Goal: Information Seeking & Learning: Learn about a topic

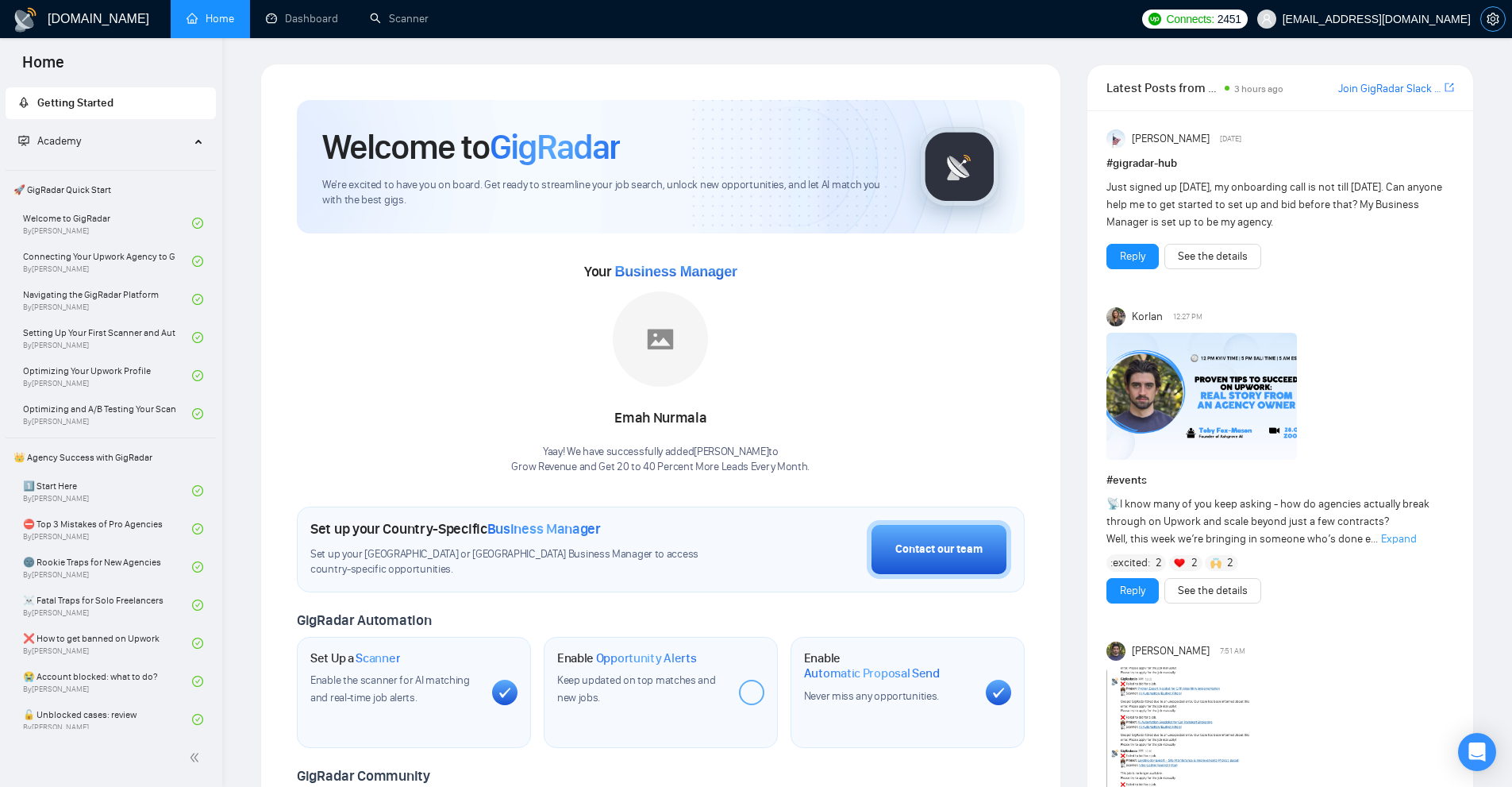
click at [1499, 15] on span "setting" at bounding box center [1493, 19] width 24 height 13
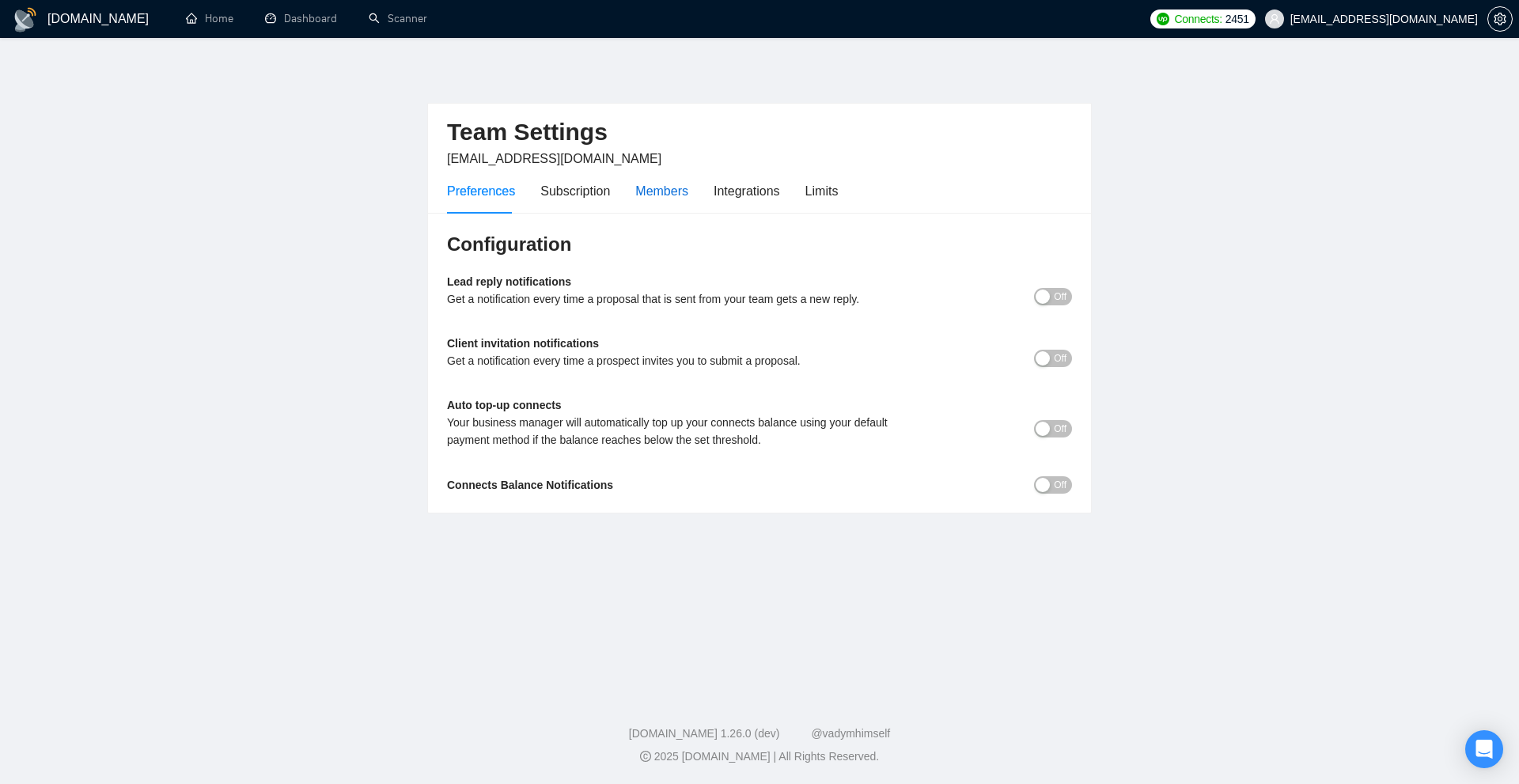
click at [660, 199] on div "Members" at bounding box center [661, 191] width 53 height 20
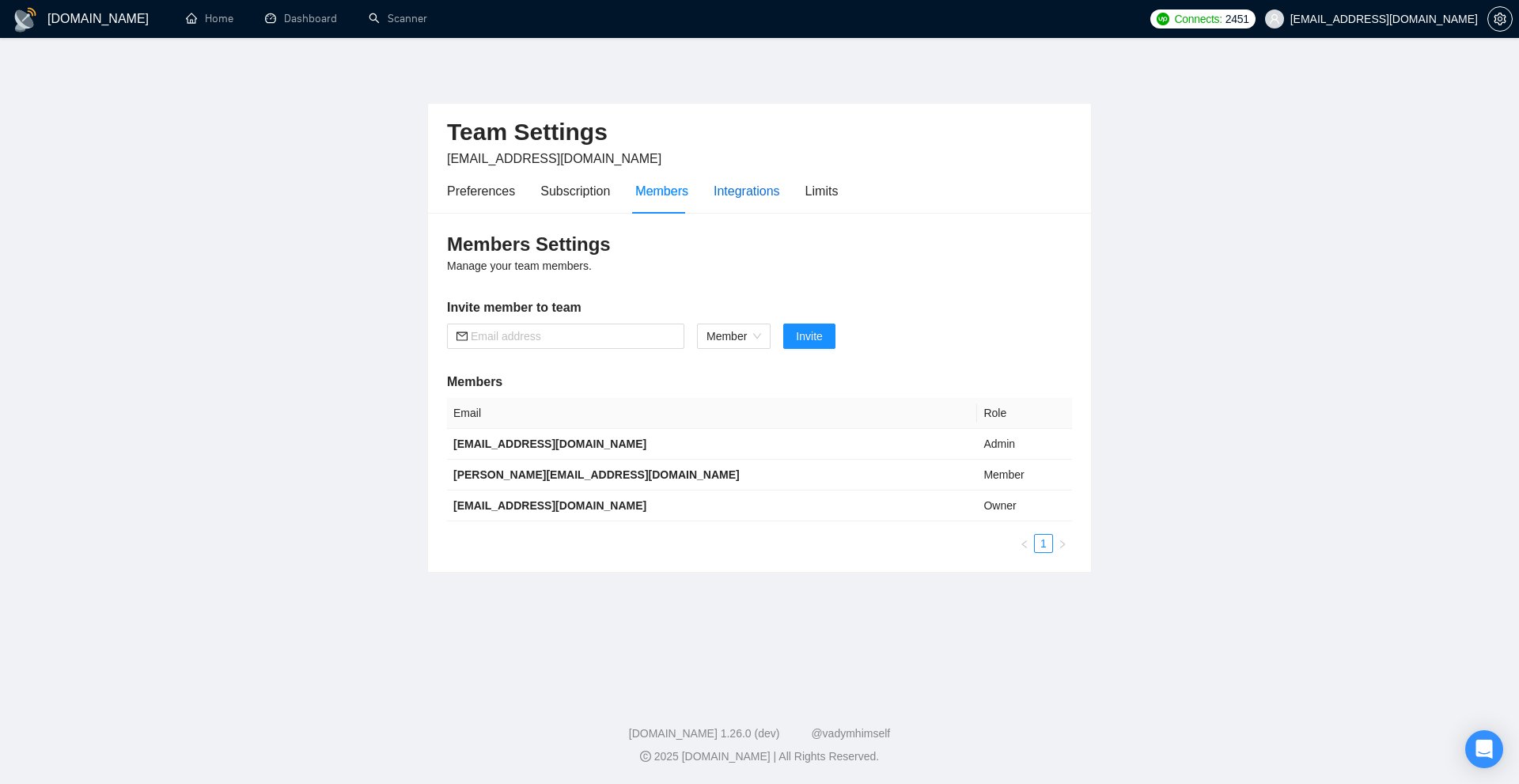
click at [732, 198] on div "Integrations" at bounding box center [746, 191] width 66 height 20
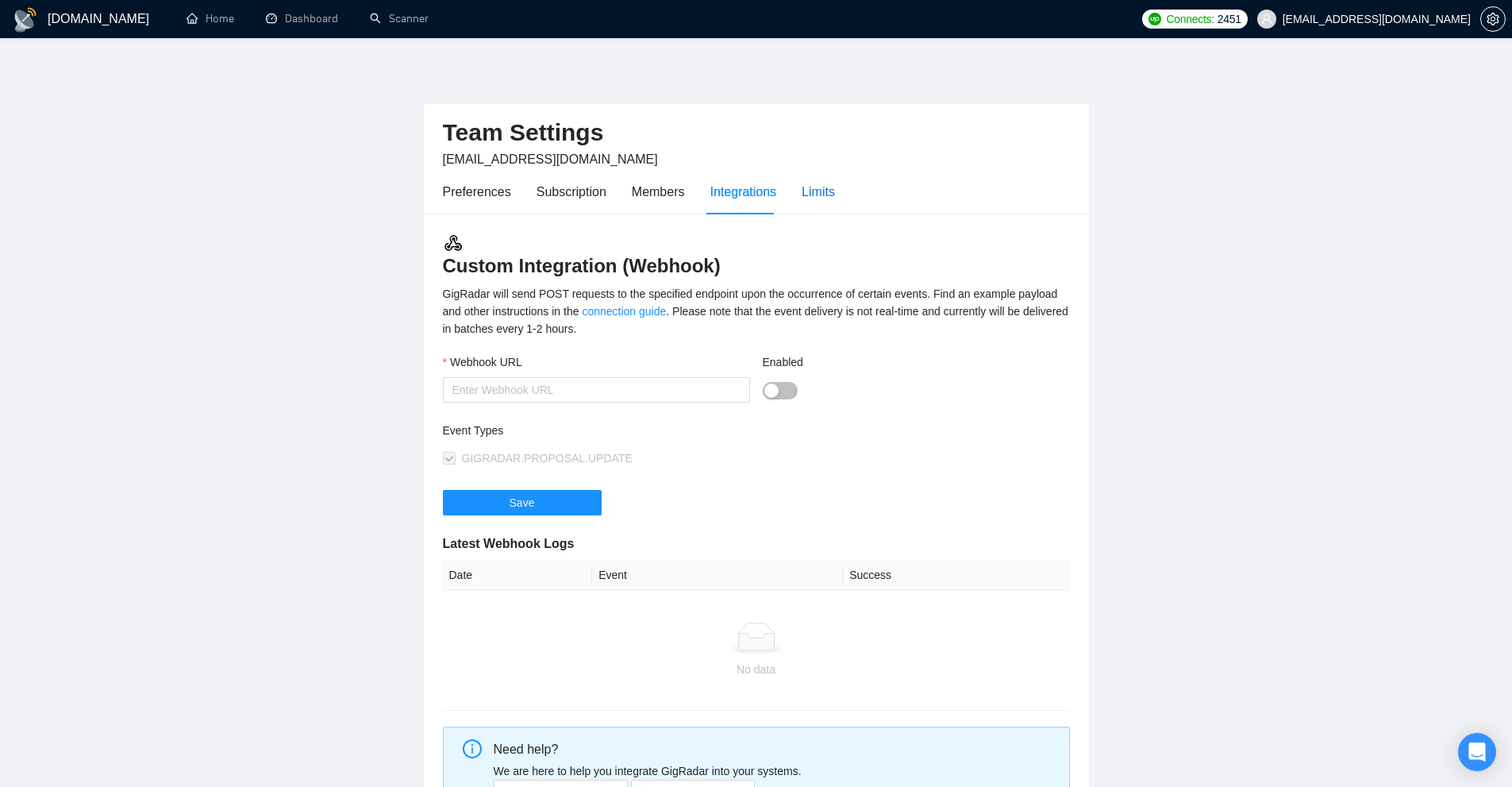
click at [819, 193] on div "Limits" at bounding box center [818, 192] width 34 height 20
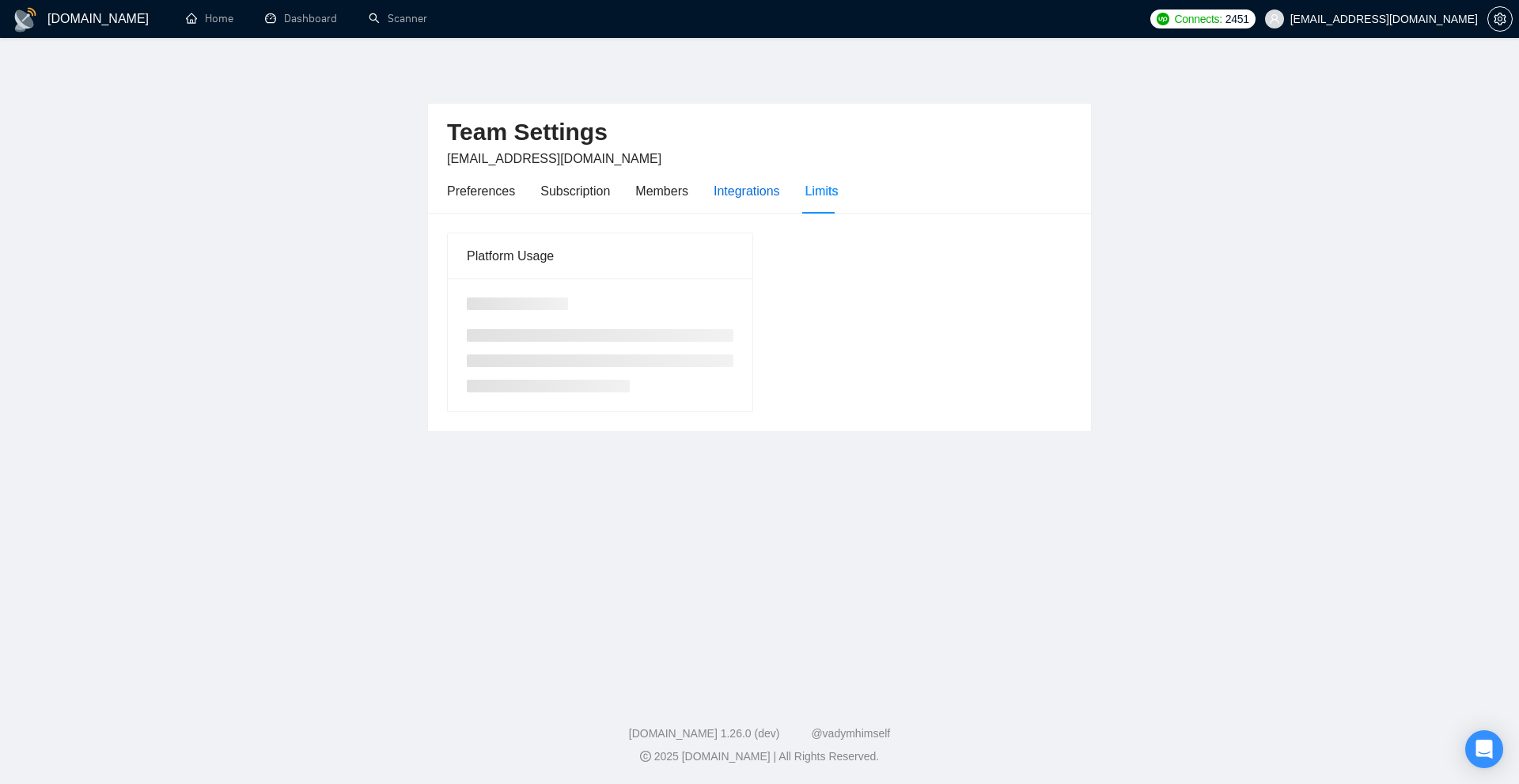
click at [716, 189] on div "Integrations" at bounding box center [746, 191] width 66 height 20
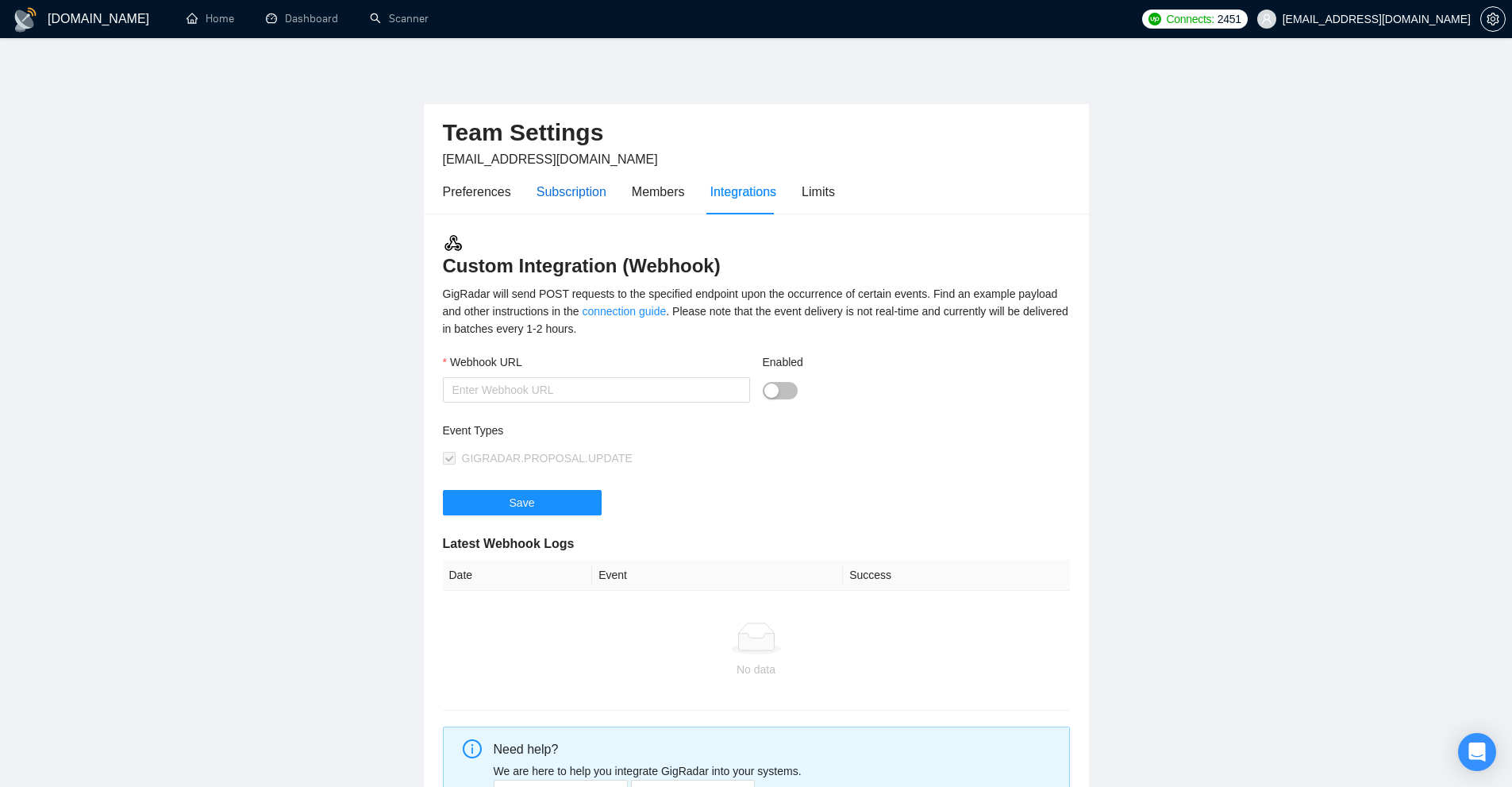
click at [565, 195] on div "Subscription" at bounding box center [571, 192] width 70 height 20
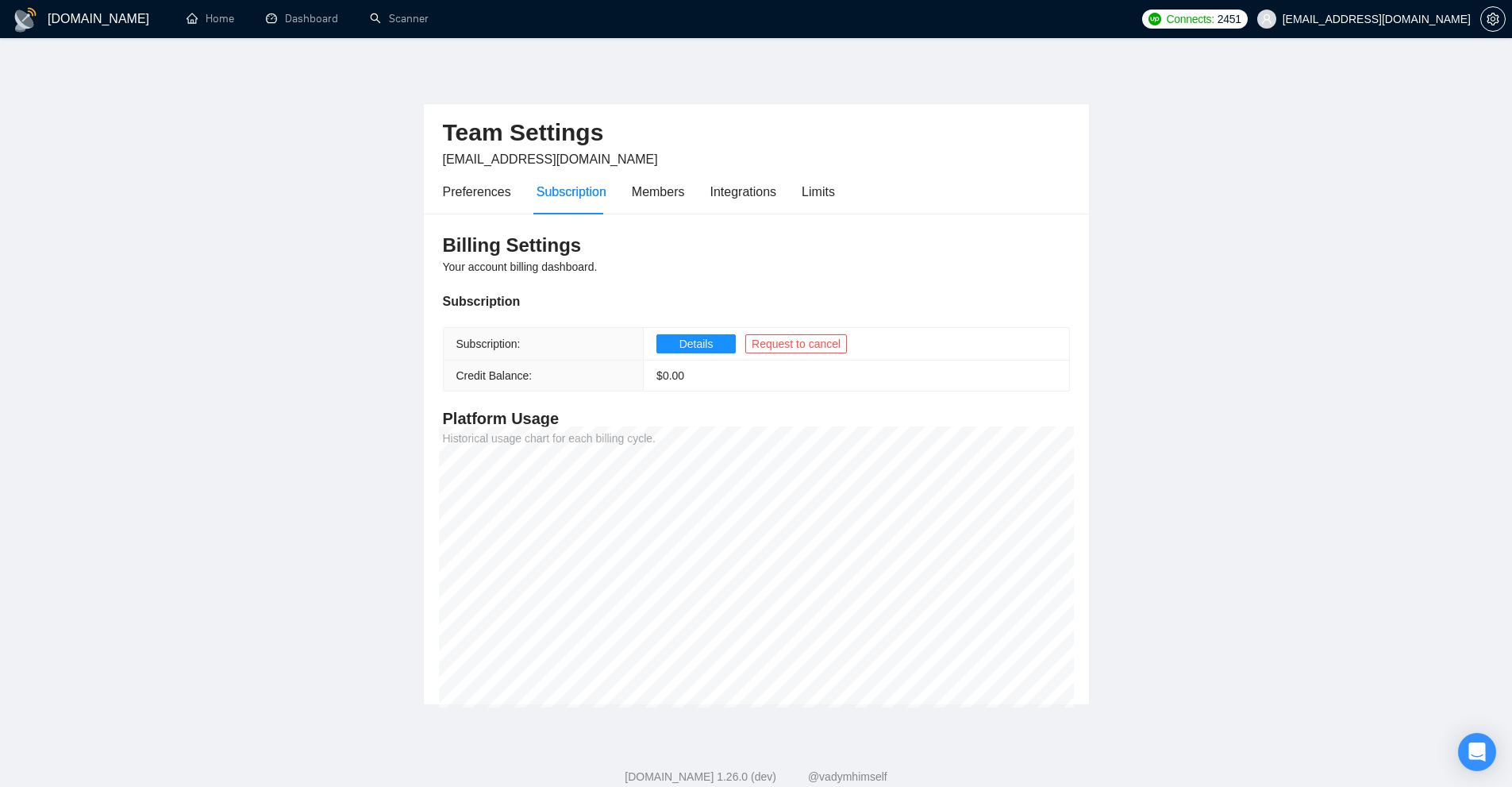
click at [836, 186] on div "Preferences Subscription Members Integrations Limits" at bounding box center [756, 192] width 627 height 45
click at [794, 194] on div "Preferences Subscription Members Integrations Limits" at bounding box center [639, 192] width 392 height 45
click at [807, 192] on div "Limits" at bounding box center [818, 192] width 34 height 20
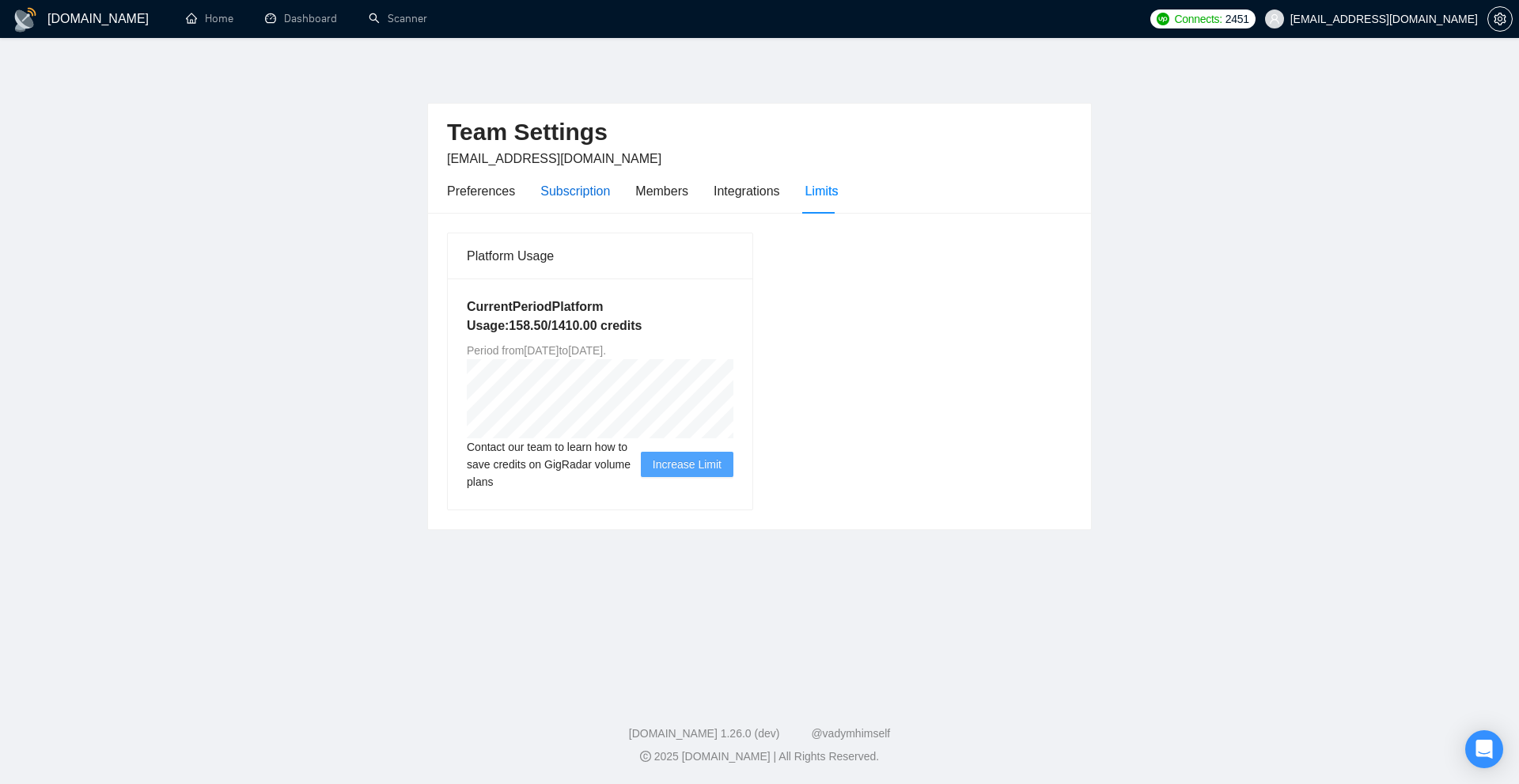
click at [552, 194] on div "Subscription" at bounding box center [574, 191] width 70 height 20
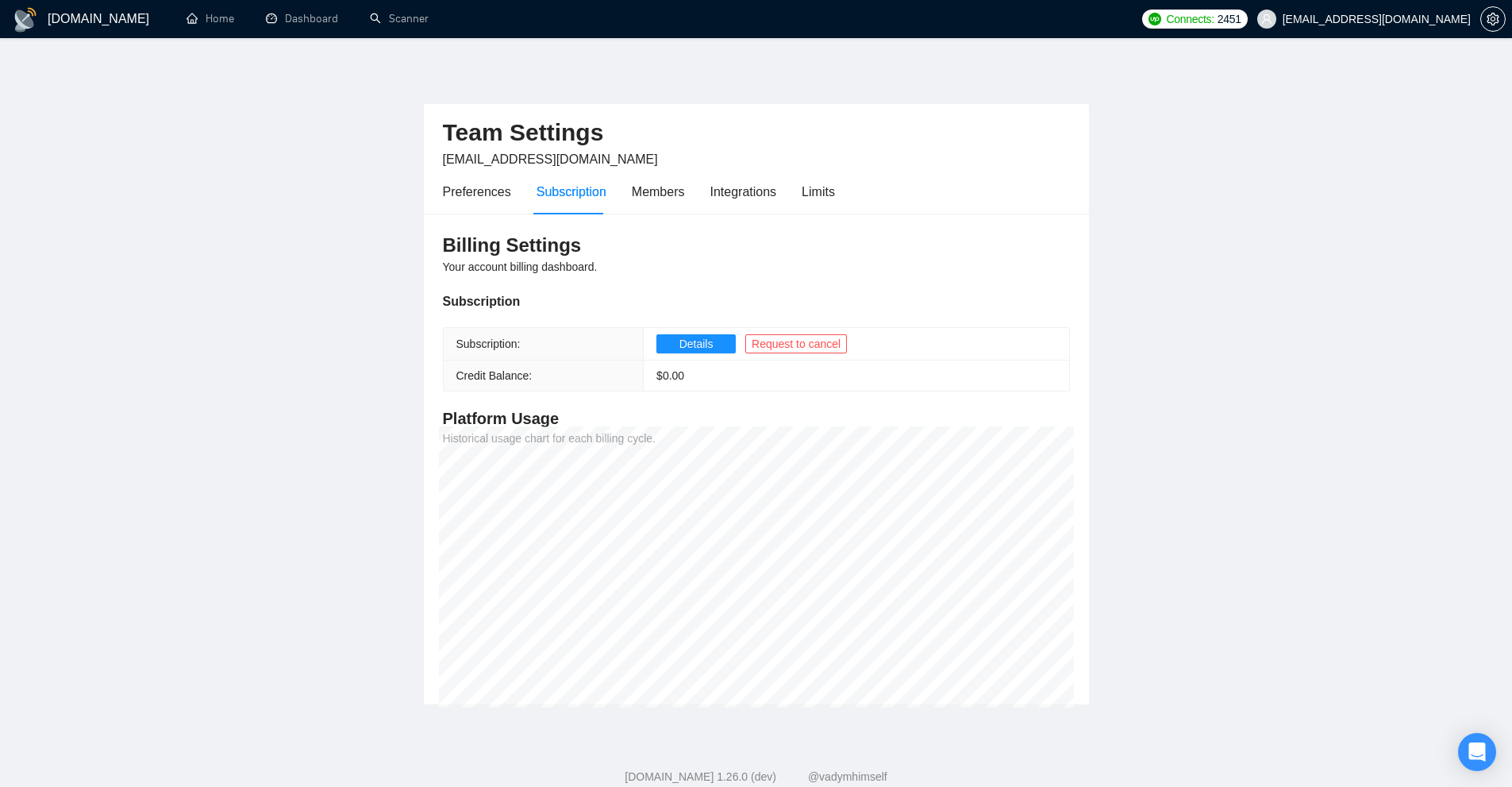
click at [840, 178] on div "Preferences Subscription Members Integrations Limits" at bounding box center [756, 192] width 627 height 45
click at [822, 183] on div "Limits" at bounding box center [818, 192] width 34 height 20
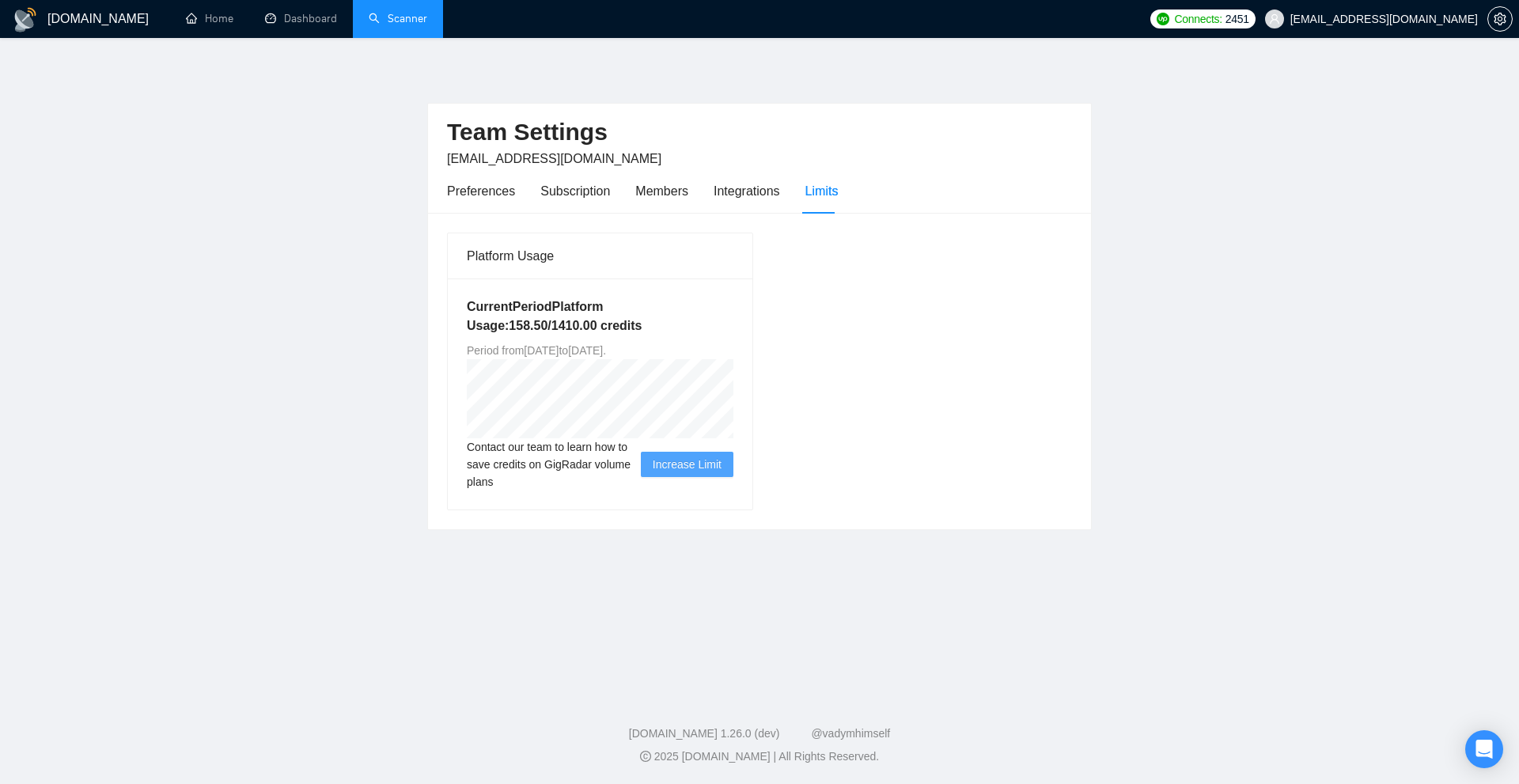
click at [369, 25] on link "Scanner" at bounding box center [398, 18] width 59 height 14
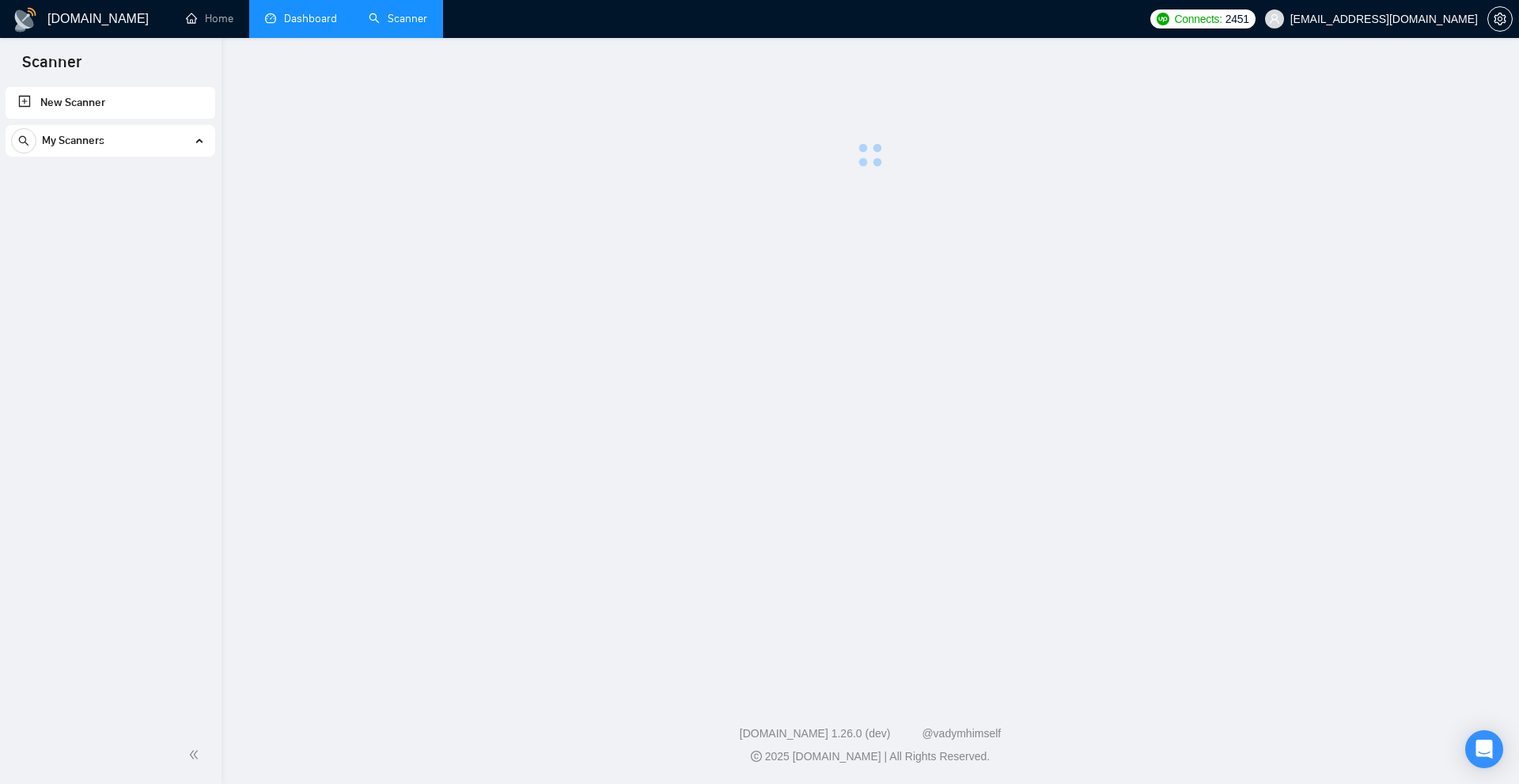
click at [300, 24] on link "Dashboard" at bounding box center [301, 18] width 72 height 14
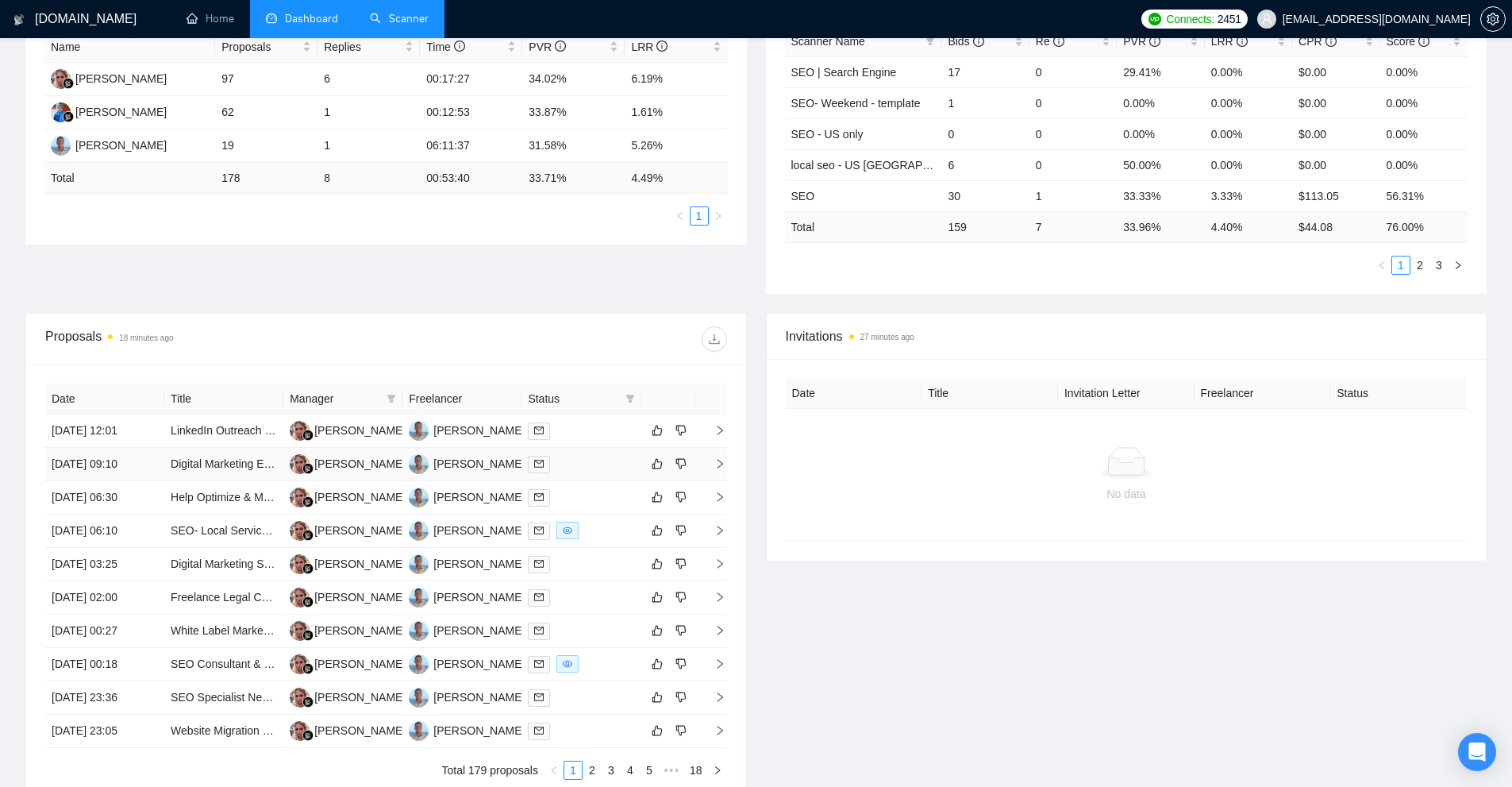
scroll to position [397, 0]
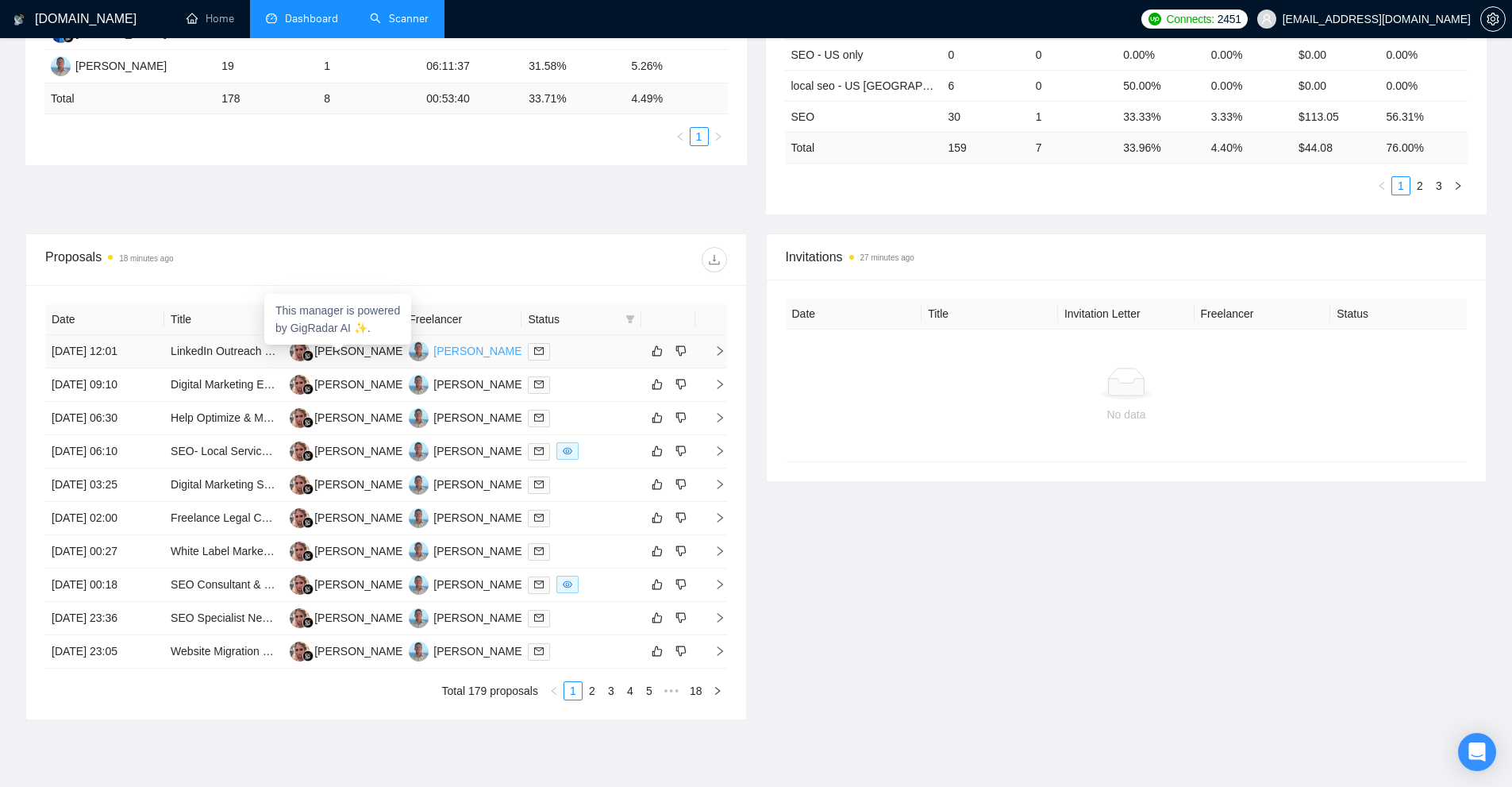
click at [472, 354] on div "Matthew Watson" at bounding box center [479, 350] width 92 height 17
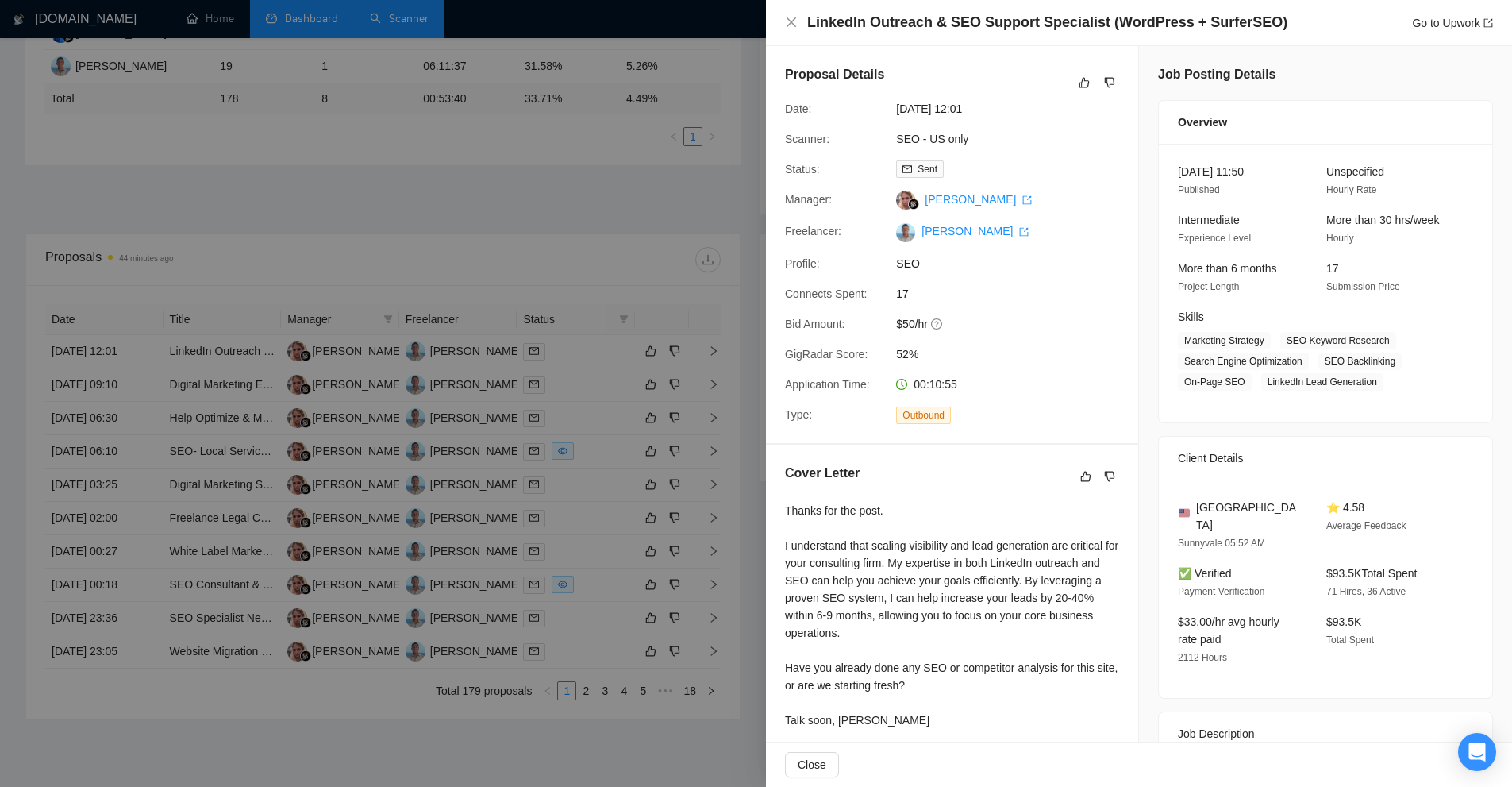
click at [651, 101] on div at bounding box center [756, 393] width 1512 height 787
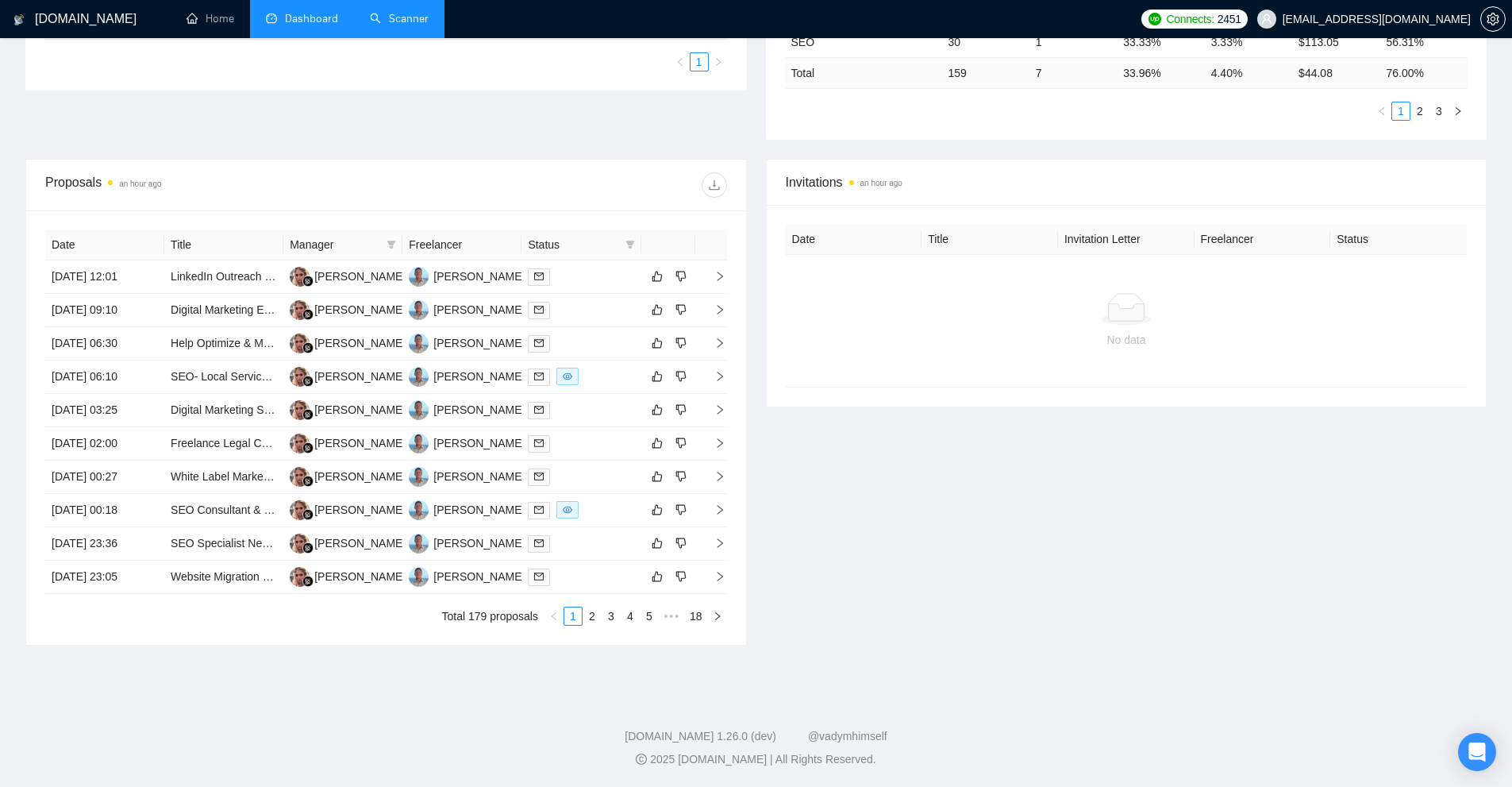
scroll to position [0, 0]
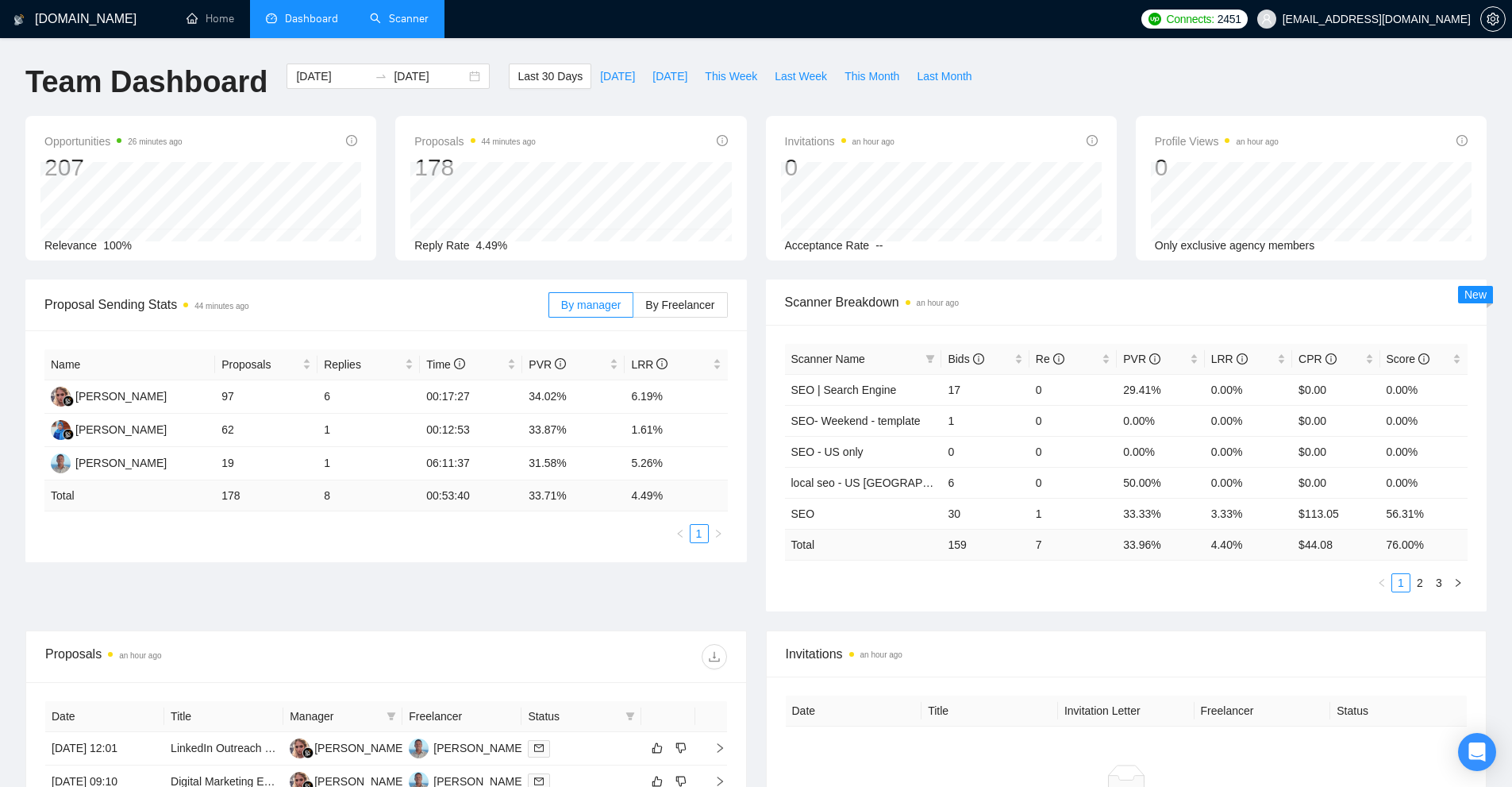
click at [428, 18] on link "Scanner" at bounding box center [399, 18] width 59 height 14
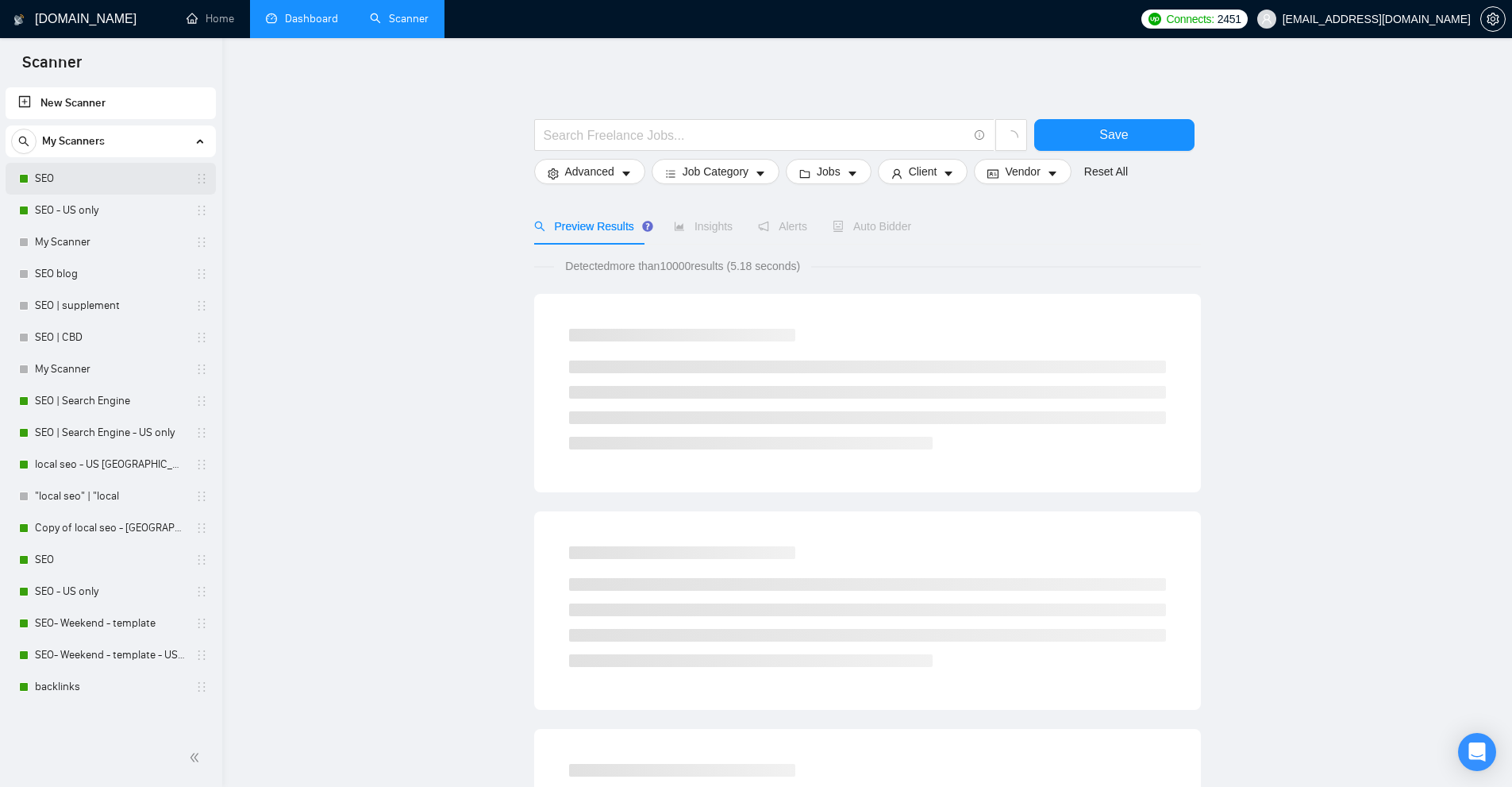
click at [109, 193] on link "SEO" at bounding box center [110, 178] width 151 height 32
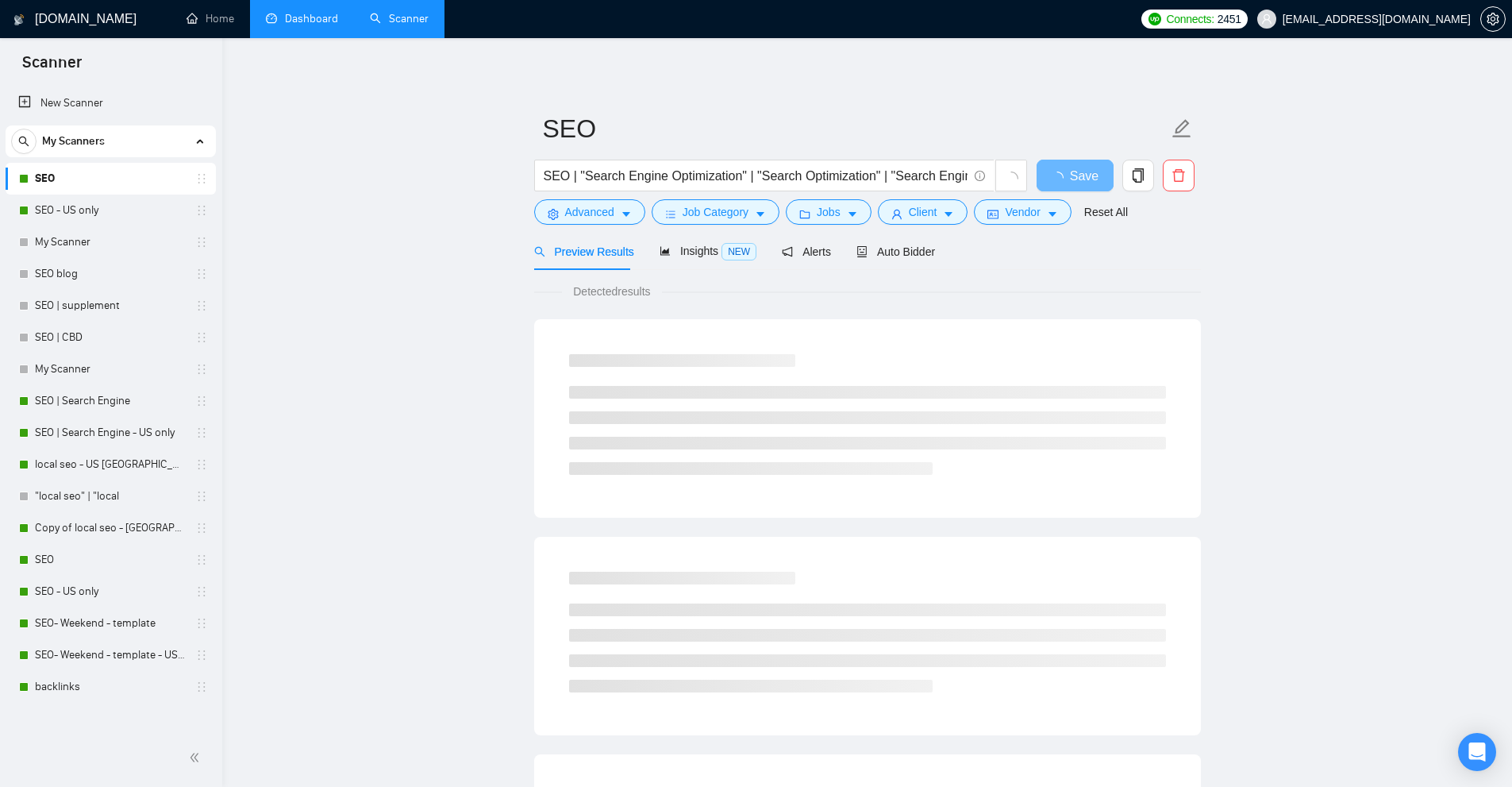
click at [279, 18] on link "Dashboard" at bounding box center [302, 18] width 73 height 14
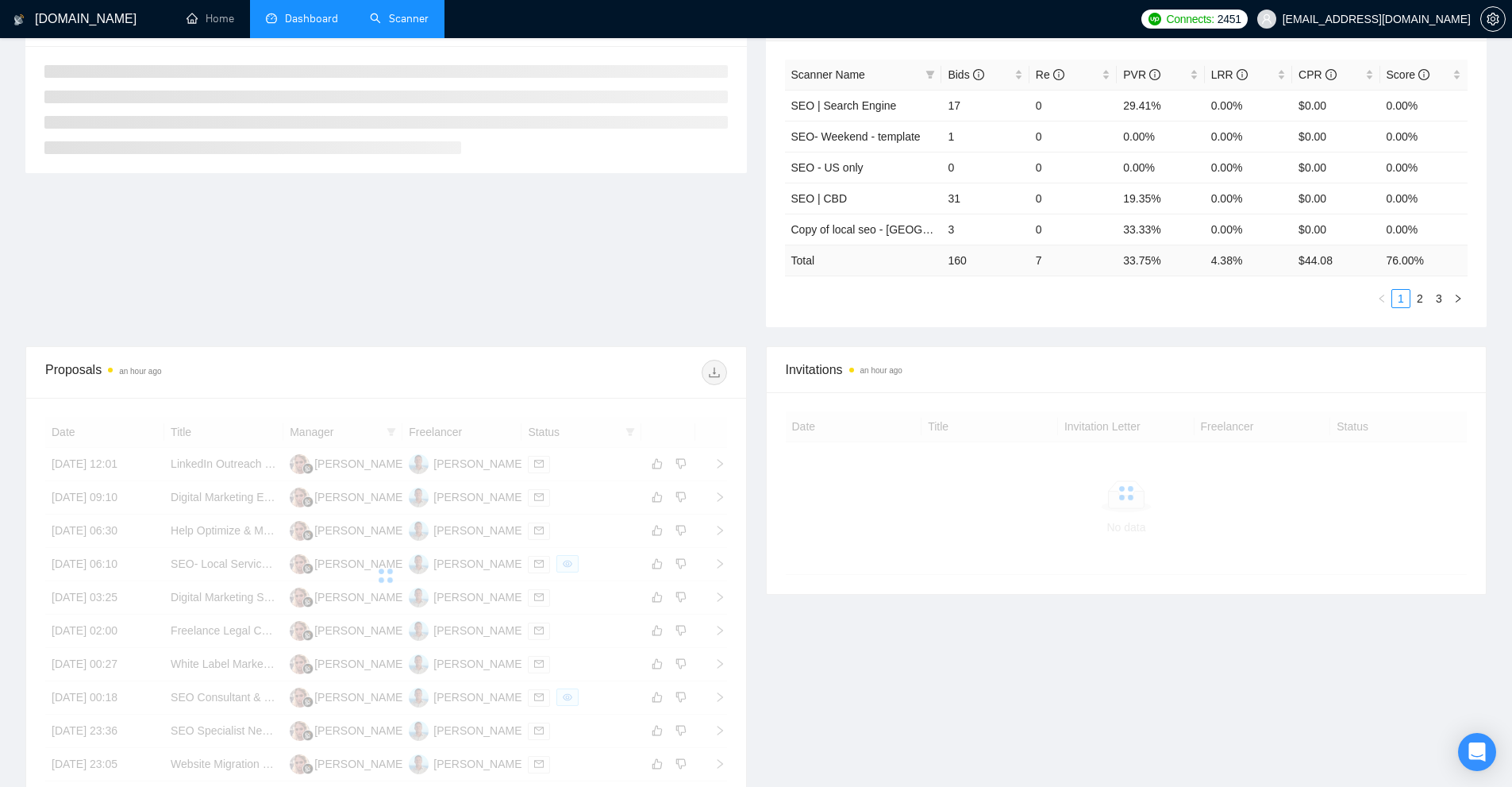
scroll to position [318, 0]
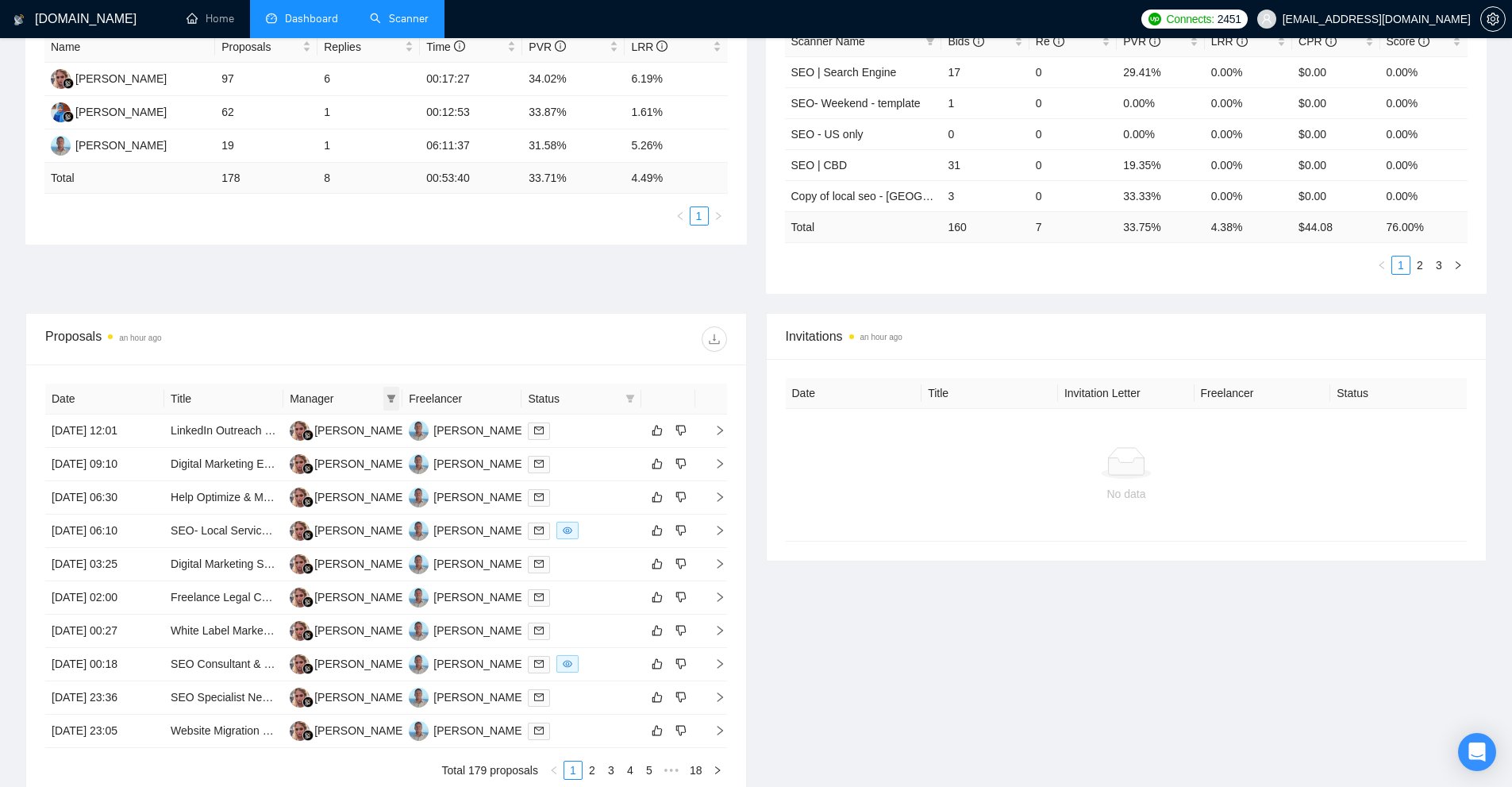
click at [394, 398] on icon "filter" at bounding box center [392, 398] width 9 height 8
click at [349, 431] on span "Matthew Watson" at bounding box center [346, 428] width 92 height 13
checkbox input "true"
click at [389, 513] on span "OK" at bounding box center [397, 511] width 15 height 17
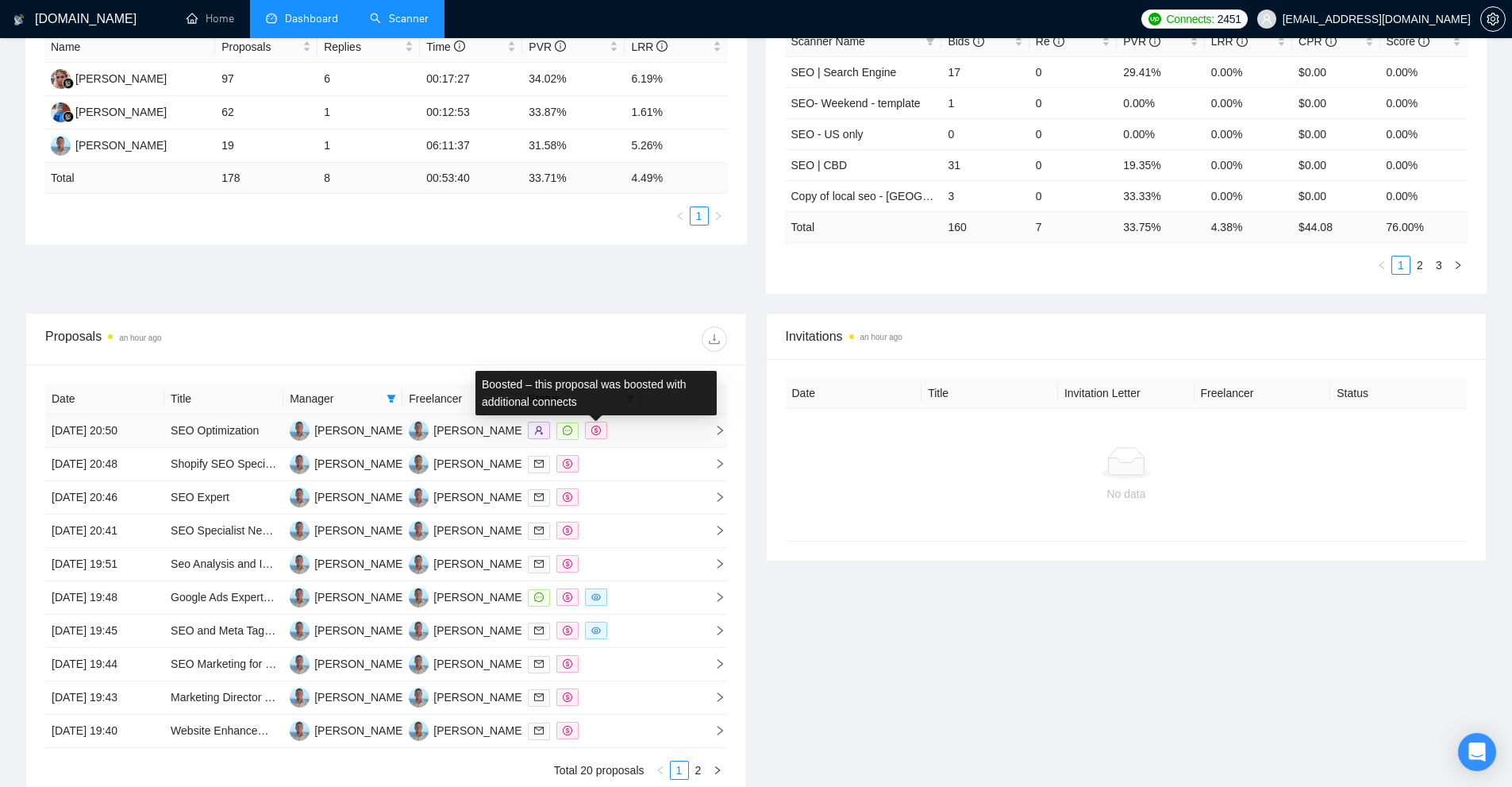
click at [617, 428] on div at bounding box center [581, 430] width 106 height 18
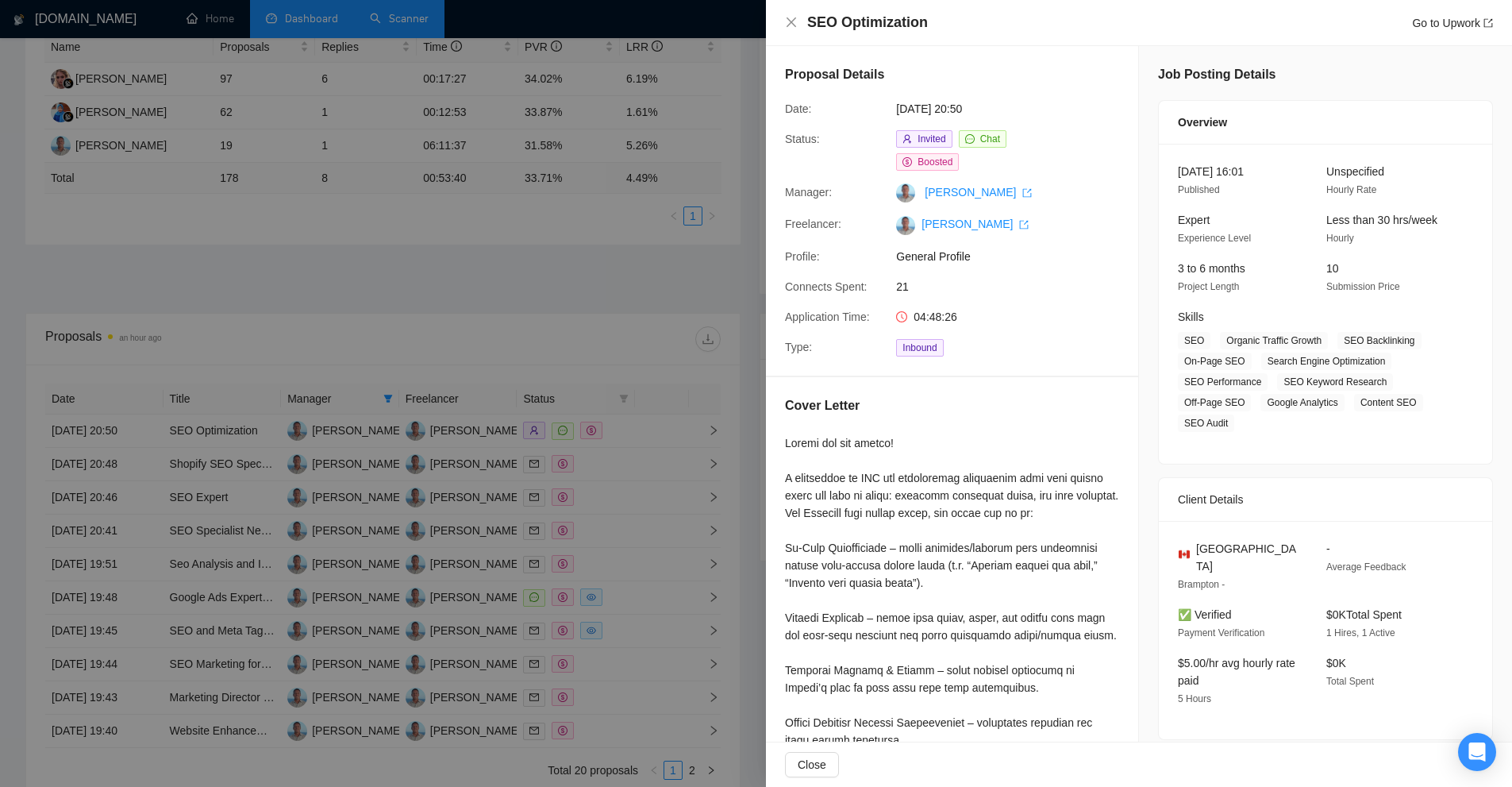
click at [905, 467] on div at bounding box center [952, 713] width 334 height 559
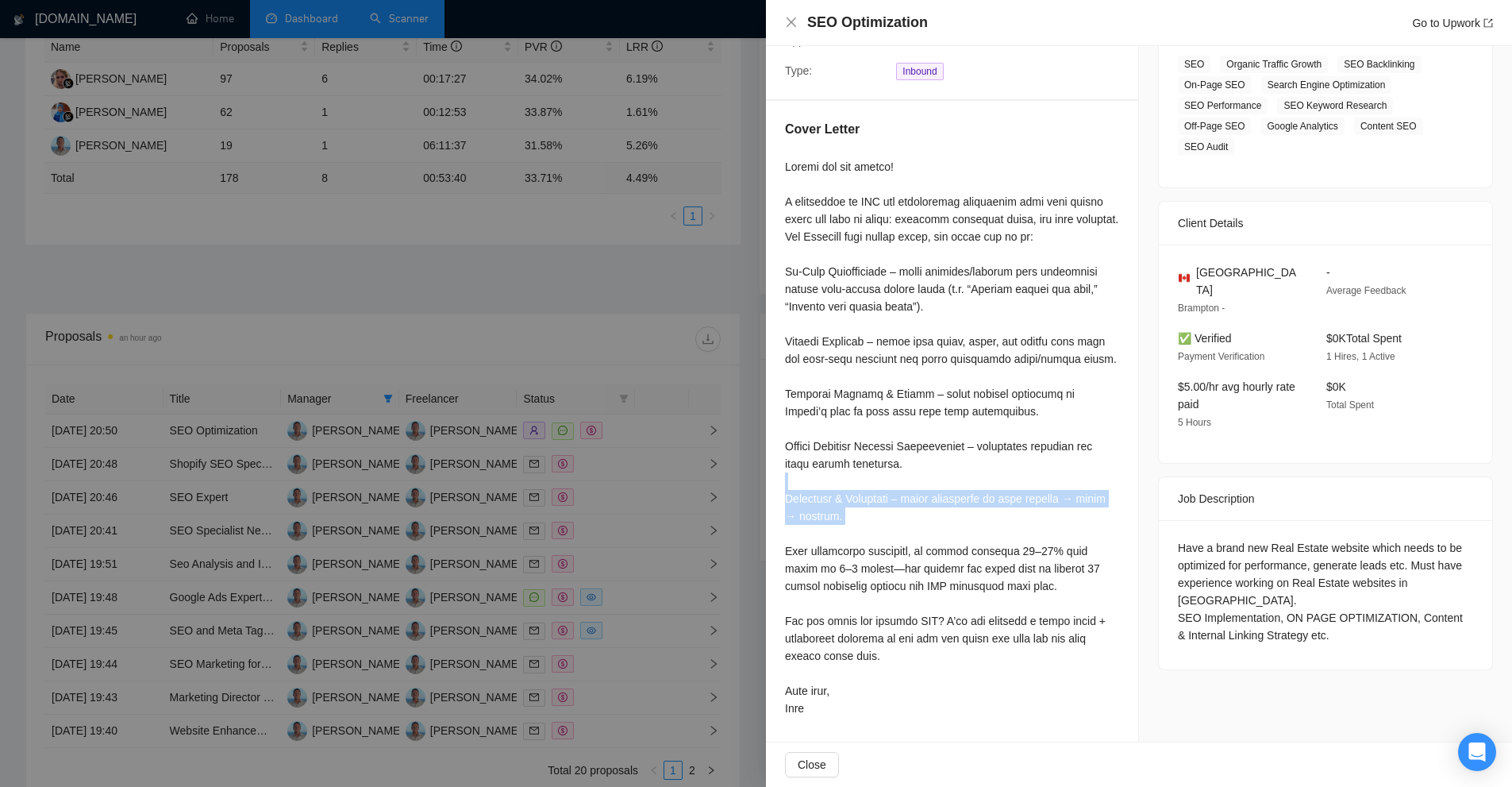
drag, startPoint x: 860, startPoint y: 487, endPoint x: 939, endPoint y: 548, distance: 99.8
click at [949, 538] on div at bounding box center [952, 438] width 334 height 559
click at [938, 548] on div at bounding box center [952, 438] width 334 height 559
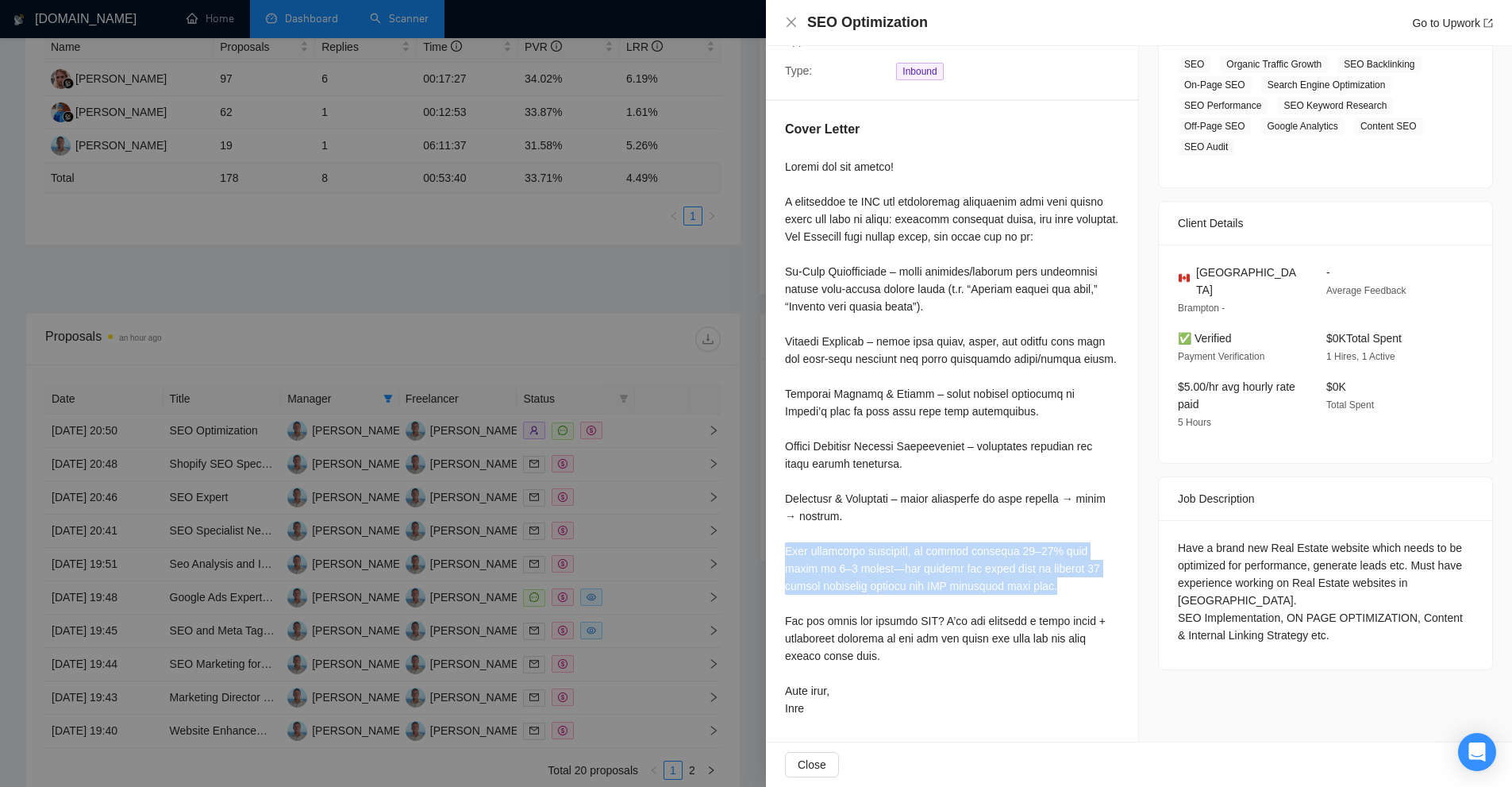
drag, startPoint x: 1058, startPoint y: 586, endPoint x: 780, endPoint y: 548, distance: 280.6
click at [780, 548] on div "Cover Letter" at bounding box center [952, 421] width 372 height 642
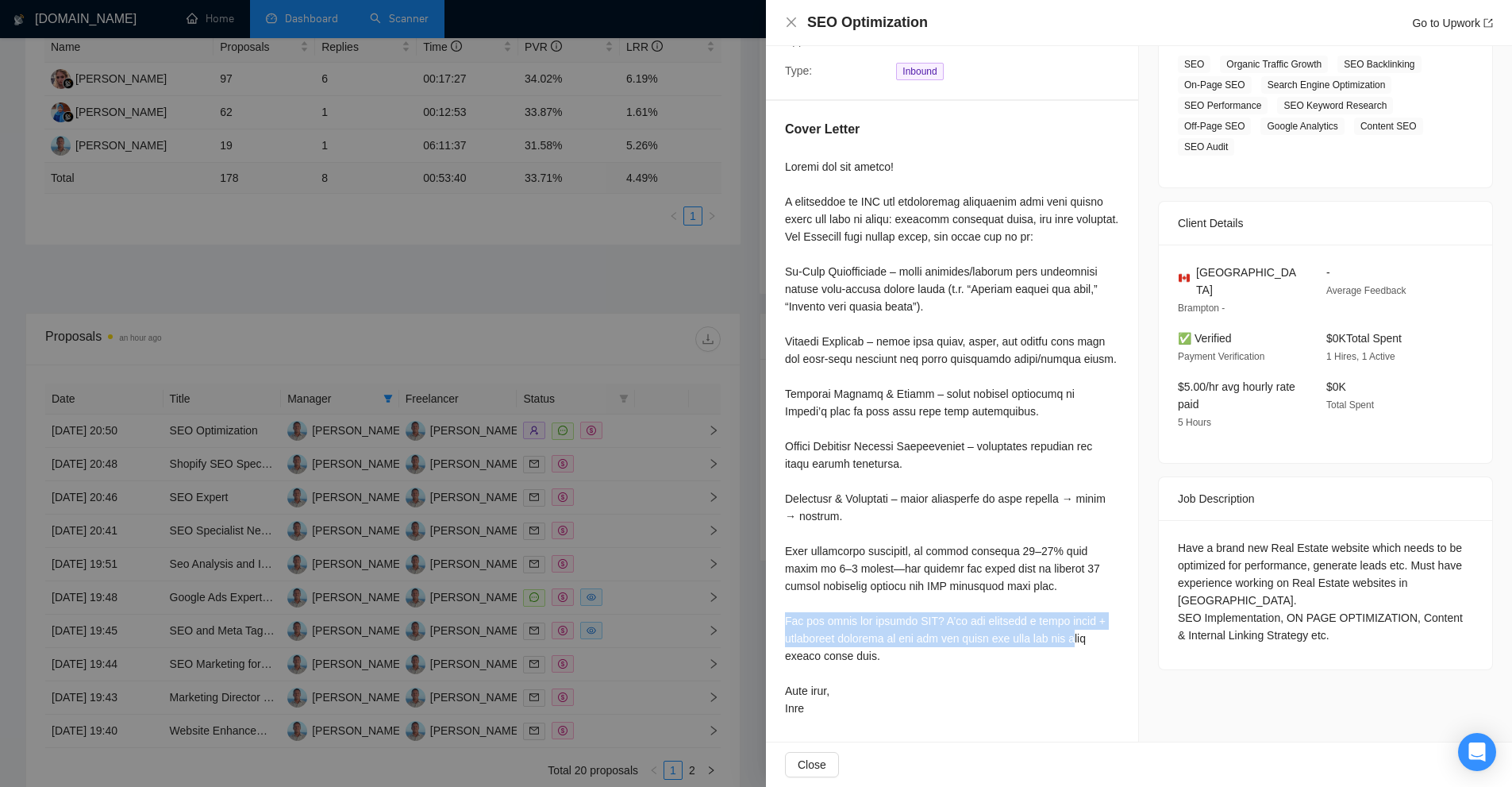
drag, startPoint x: 783, startPoint y: 617, endPoint x: 1084, endPoint y: 649, distance: 302.7
click at [1084, 648] on div "Cover Letter" at bounding box center [952, 421] width 372 height 642
click at [1082, 649] on div at bounding box center [952, 438] width 334 height 559
drag, startPoint x: 976, startPoint y: 655, endPoint x: 849, endPoint y: 611, distance: 134.4
click at [849, 611] on div at bounding box center [952, 438] width 334 height 559
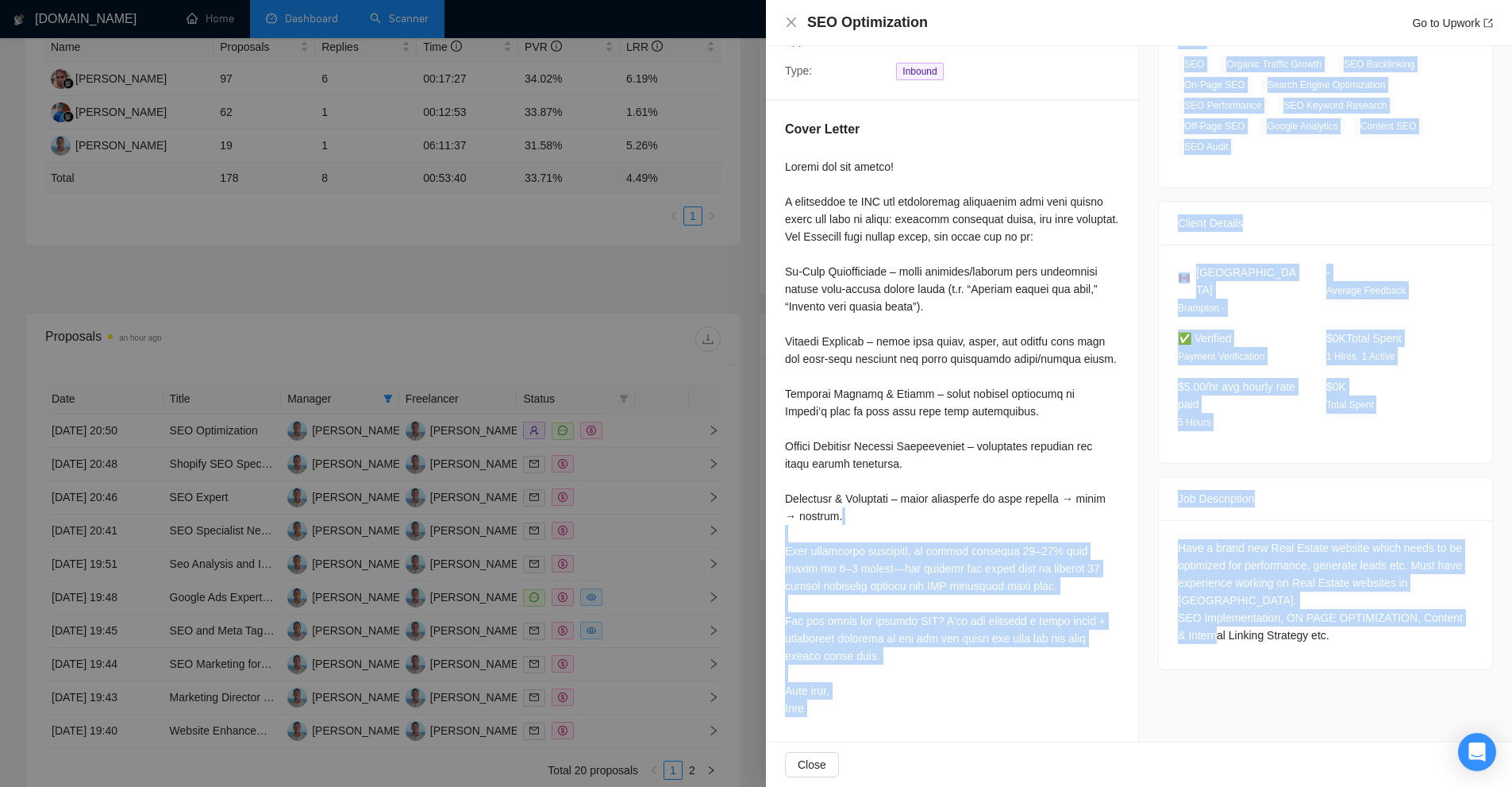
drag, startPoint x: 1131, startPoint y: 518, endPoint x: 1259, endPoint y: 610, distance: 157.6
click at [1258, 609] on div "Proposal Details Date: 21 Aug, 2025 20:50 Status: Invited Chat Boosted Manager:…" at bounding box center [1139, 255] width 746 height 972
click at [1259, 610] on div "Have a brand new Real Estate website which needs to be optimized for performanc…" at bounding box center [1325, 595] width 333 height 149
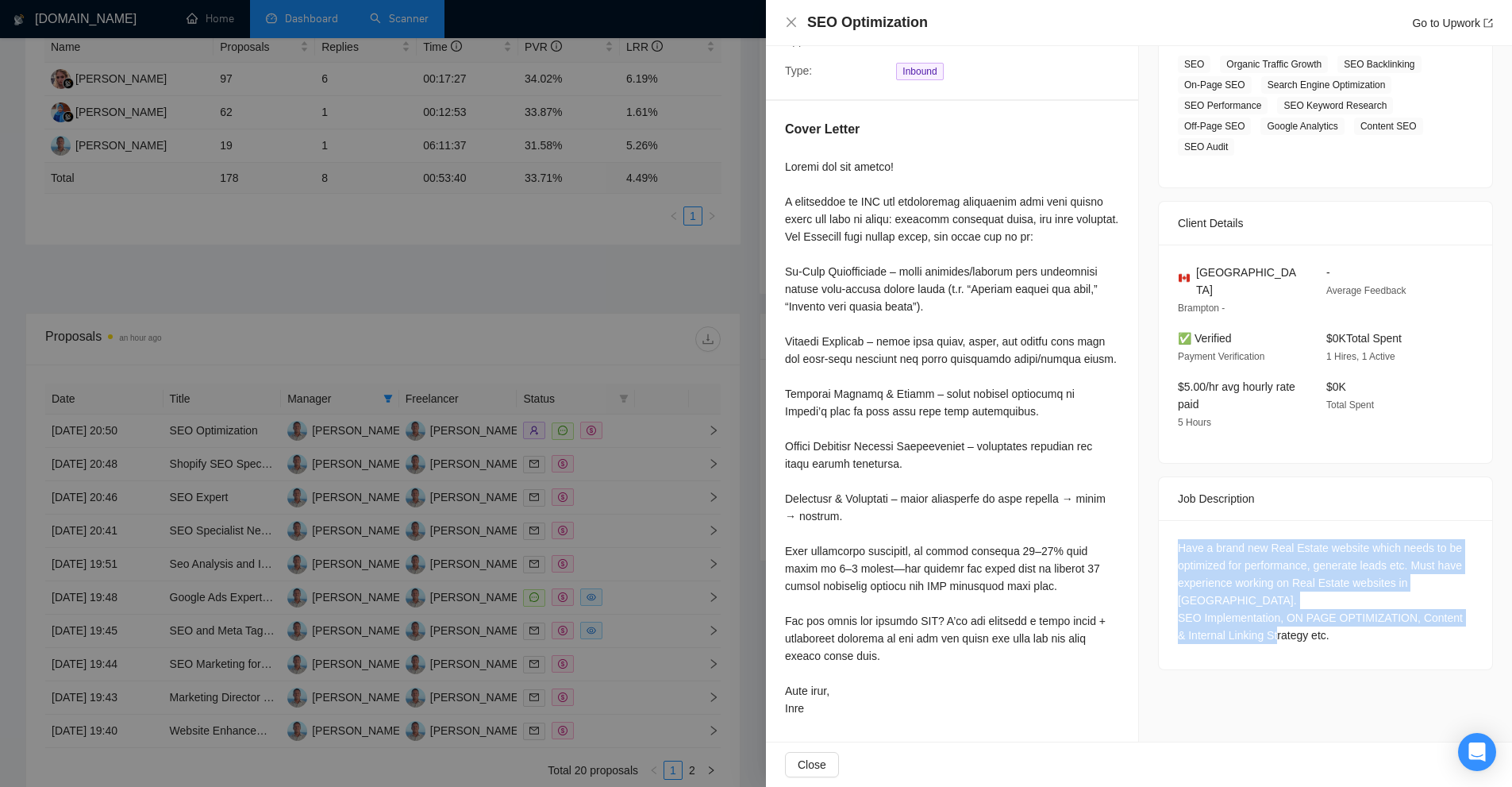
drag, startPoint x: 1337, startPoint y: 595, endPoint x: 1134, endPoint y: 513, distance: 218.9
click at [1139, 513] on div "Job Posting Details Overview 21 Aug, 2025 16:01 Published Unspecified Hourly Ra…" at bounding box center [1325, 255] width 373 height 972
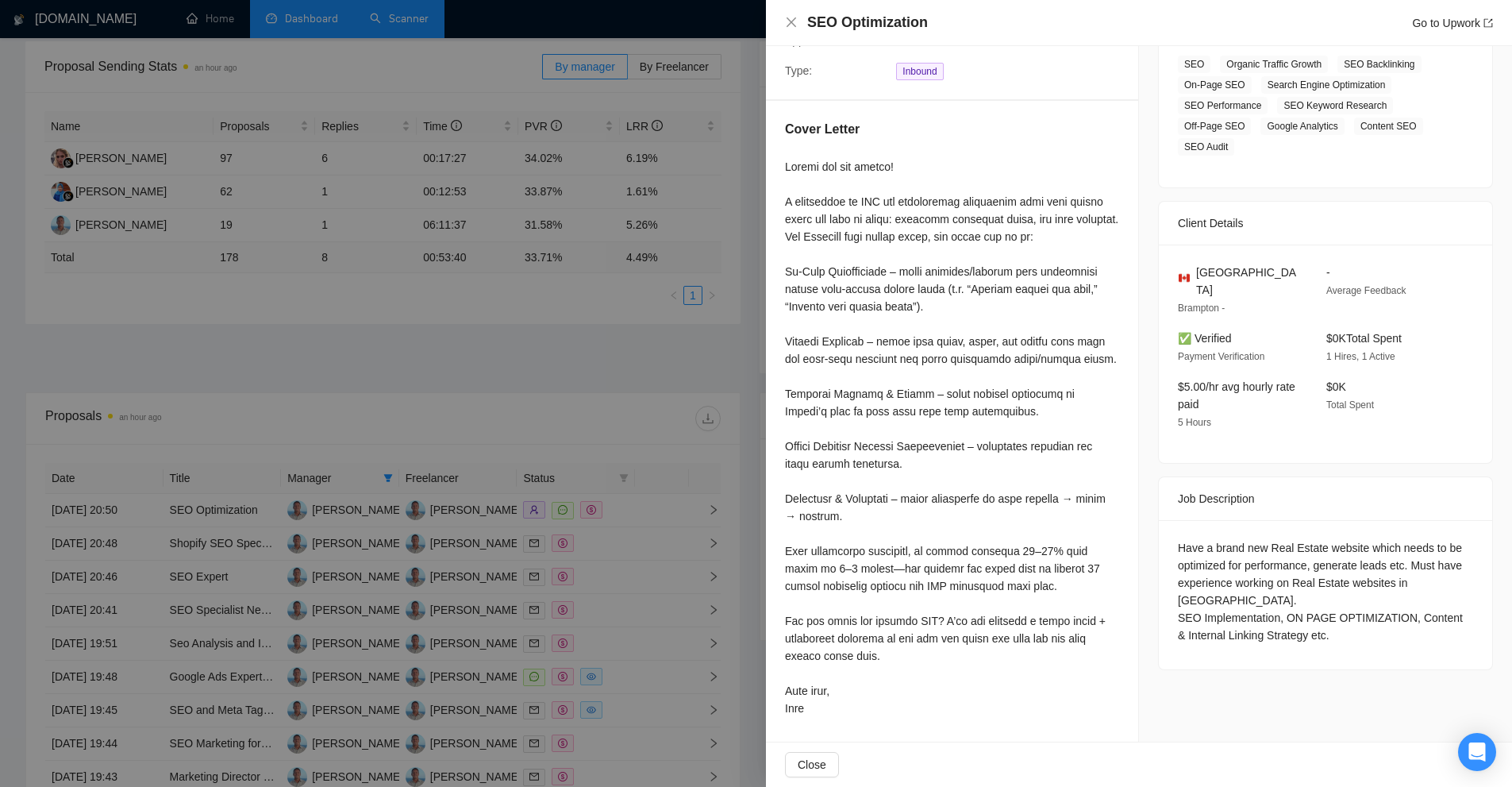
click at [1316, 545] on div "Have a brand new Real Estate website which needs to be optimized for performanc…" at bounding box center [1325, 591] width 295 height 104
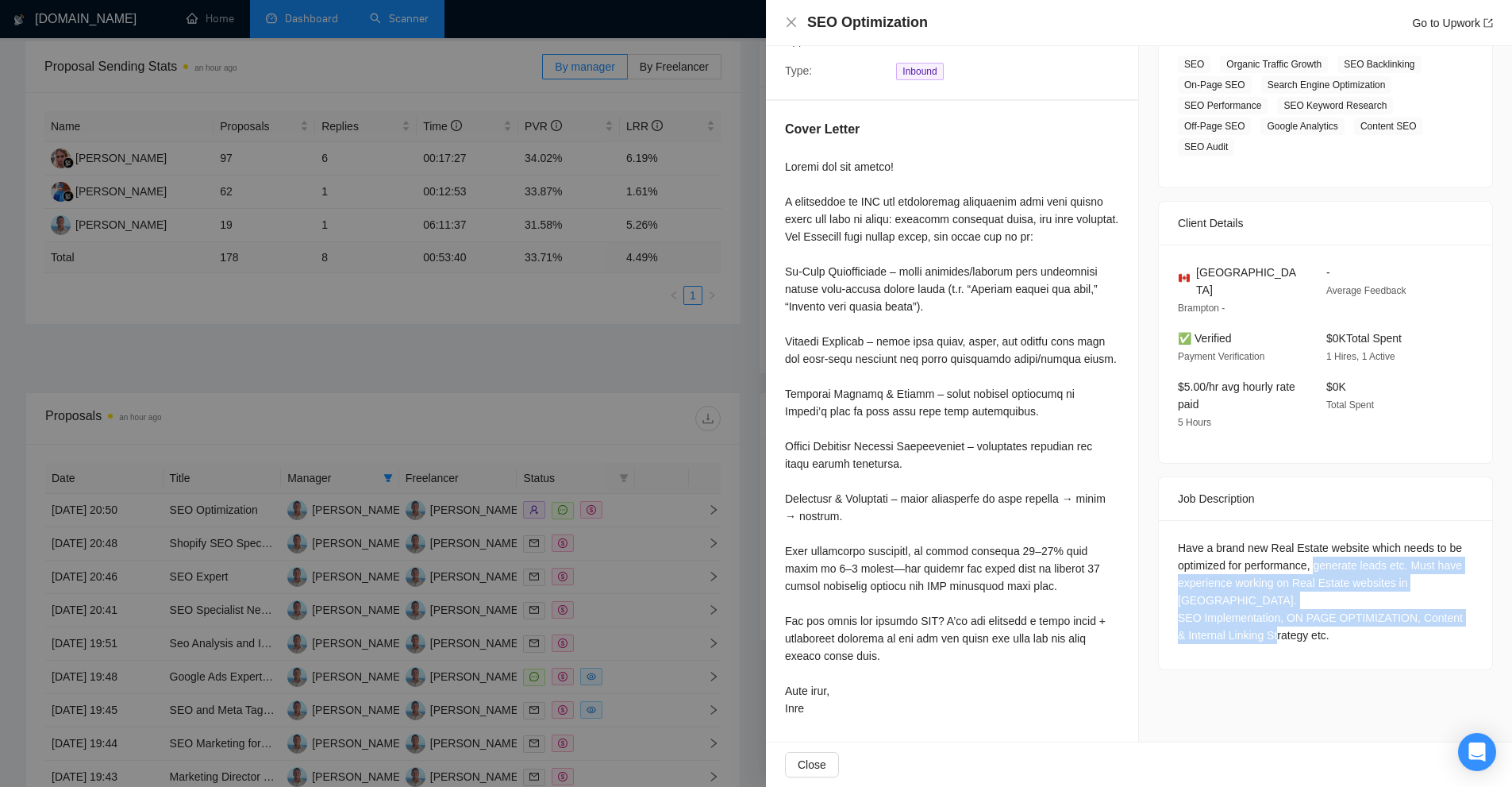
drag, startPoint x: 1316, startPoint y: 545, endPoint x: 1440, endPoint y: 598, distance: 134.9
click at [1440, 598] on div "Have a brand new Real Estate website which needs to be optimized for performanc…" at bounding box center [1325, 591] width 295 height 104
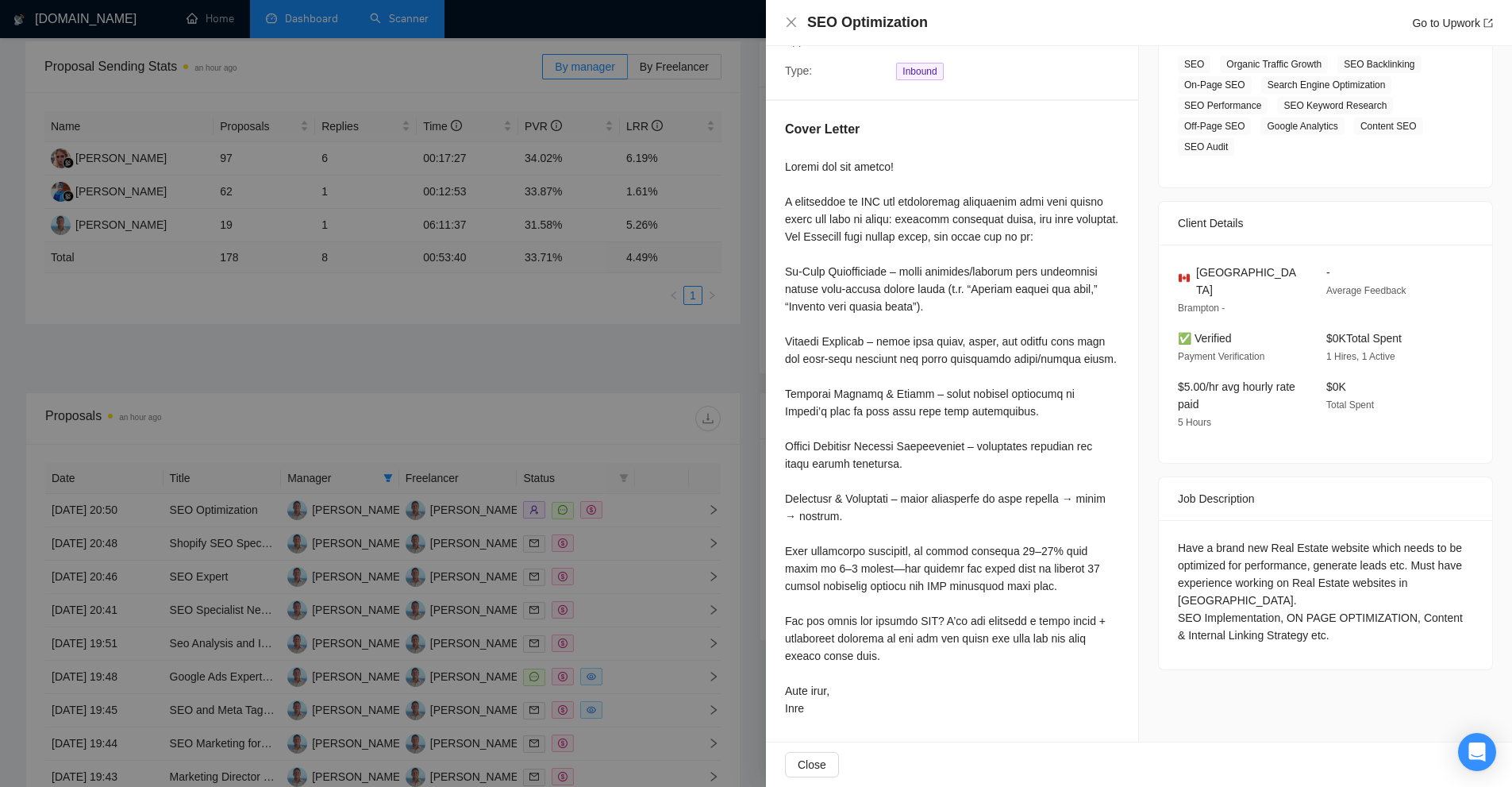
click at [698, 436] on div at bounding box center [756, 393] width 1512 height 787
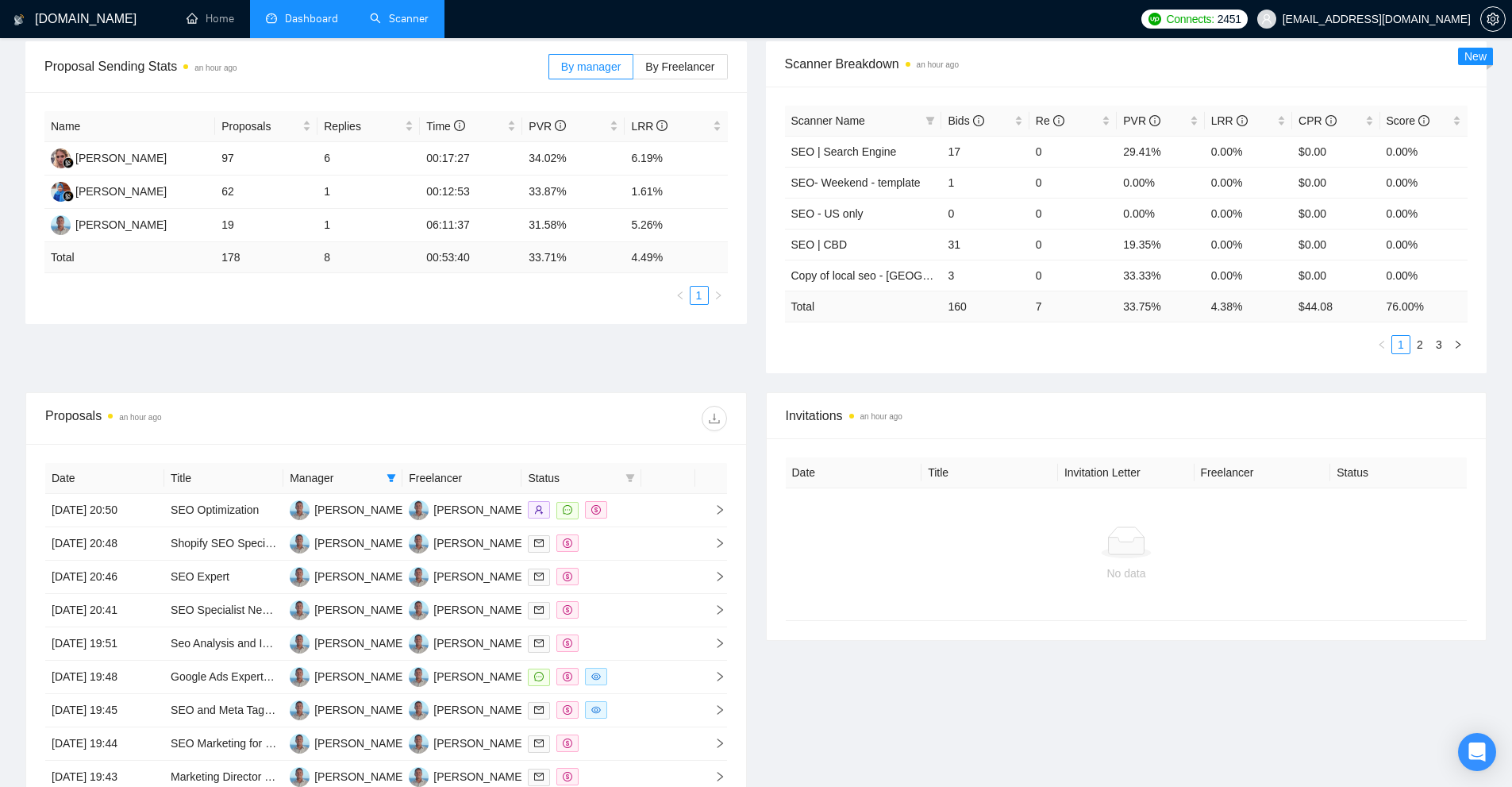
click at [902, 371] on div "Scanner Name Bids Re PVR LRR CPR Score SEO | Search Engine 17 0 29.41% 0.00% $0…" at bounding box center [1126, 230] width 722 height 287
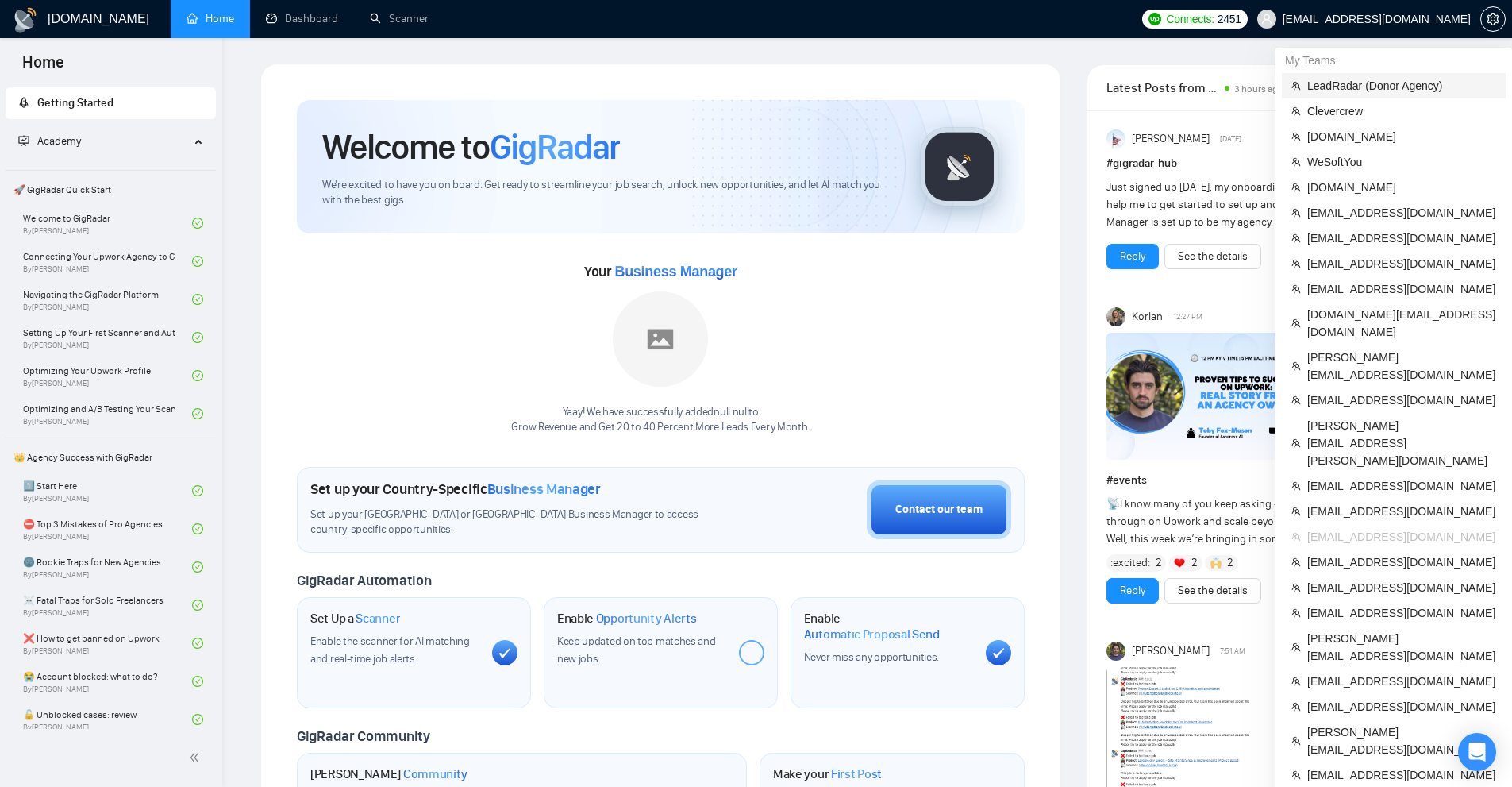
click at [1379, 81] on span "LeadRadar (Donor Agency)" at bounding box center [1402, 85] width 189 height 17
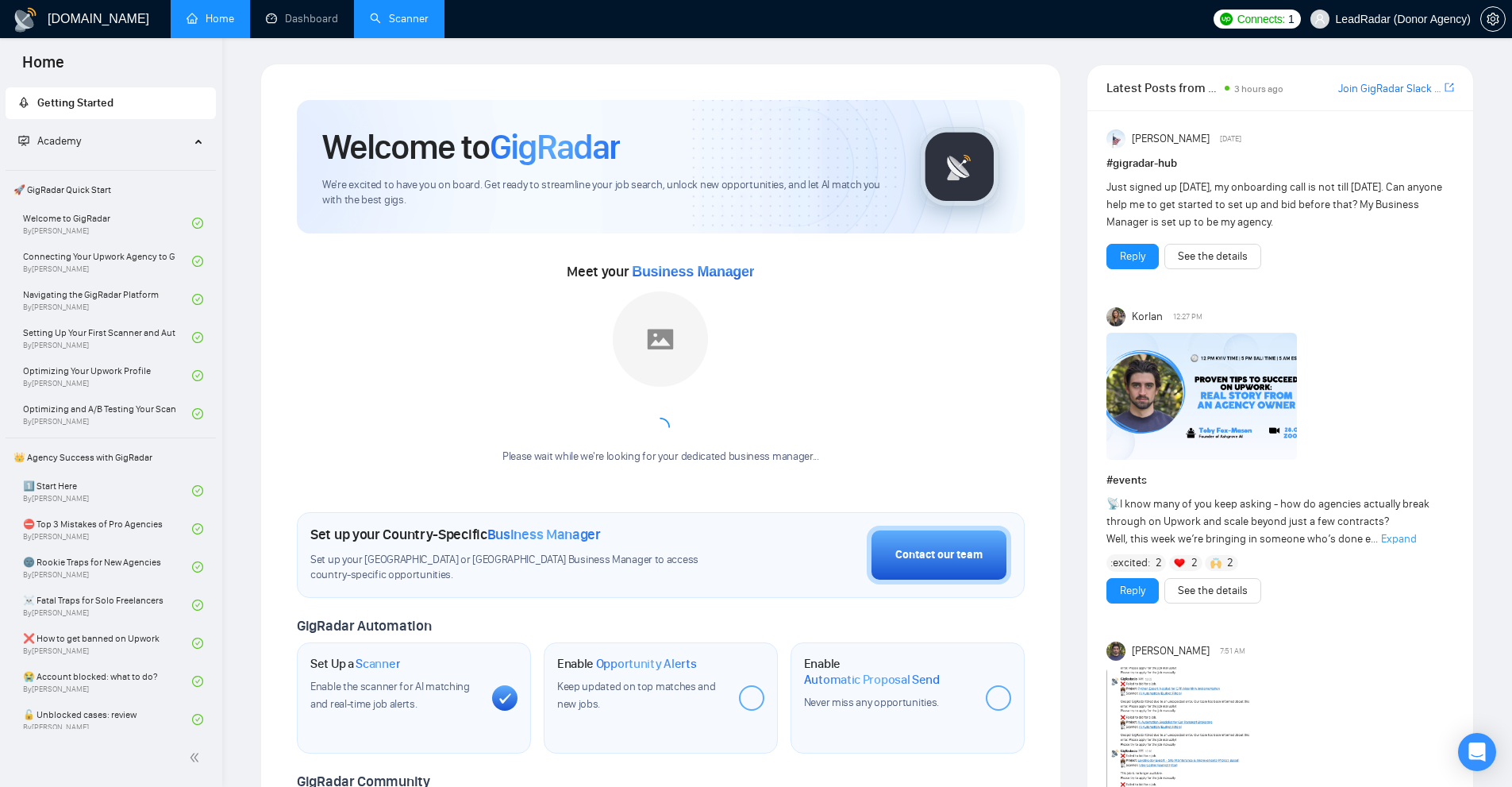
click at [396, 25] on link "Scanner" at bounding box center [399, 18] width 59 height 14
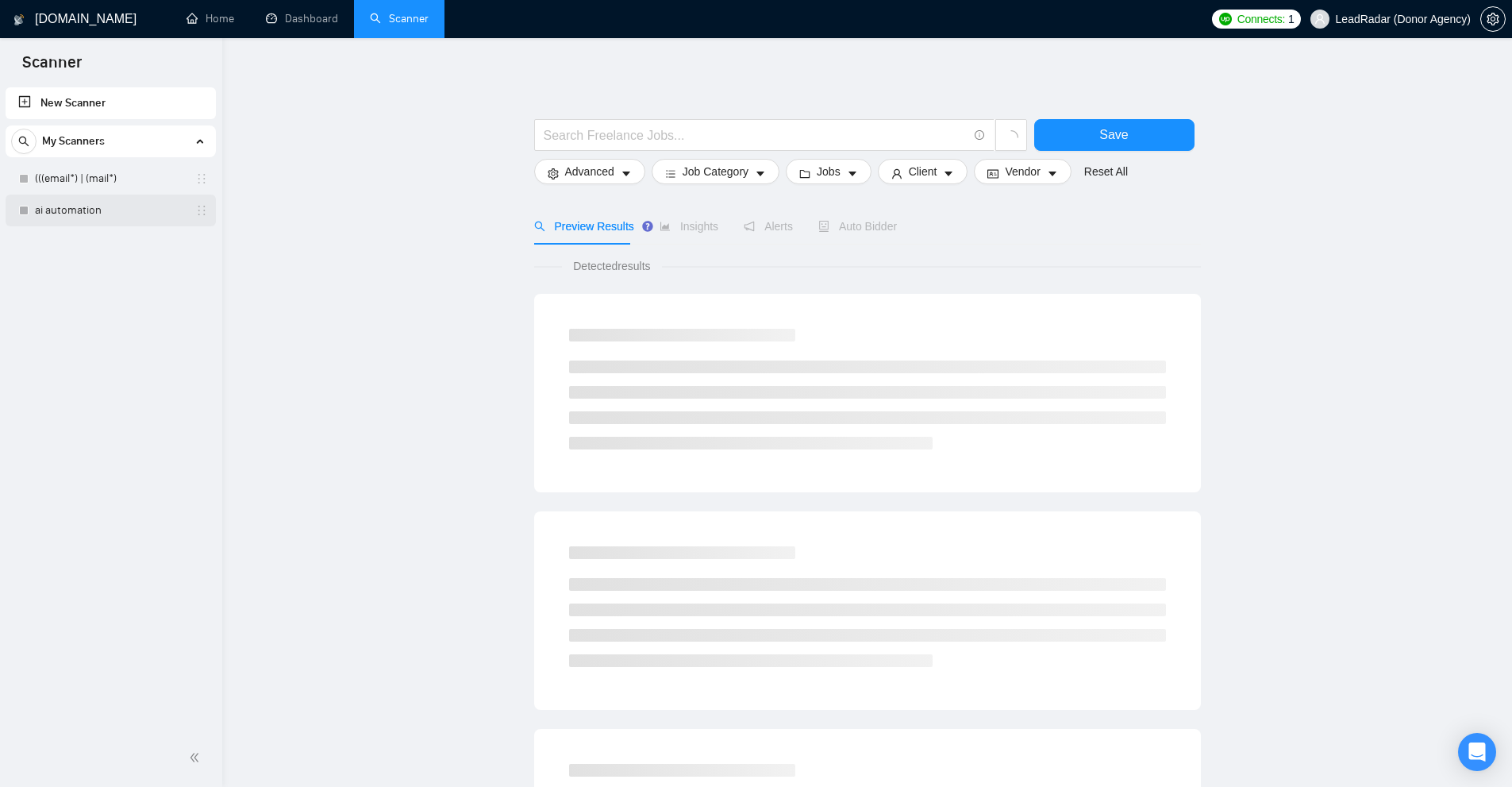
click at [74, 202] on link "ai automation" at bounding box center [110, 210] width 151 height 32
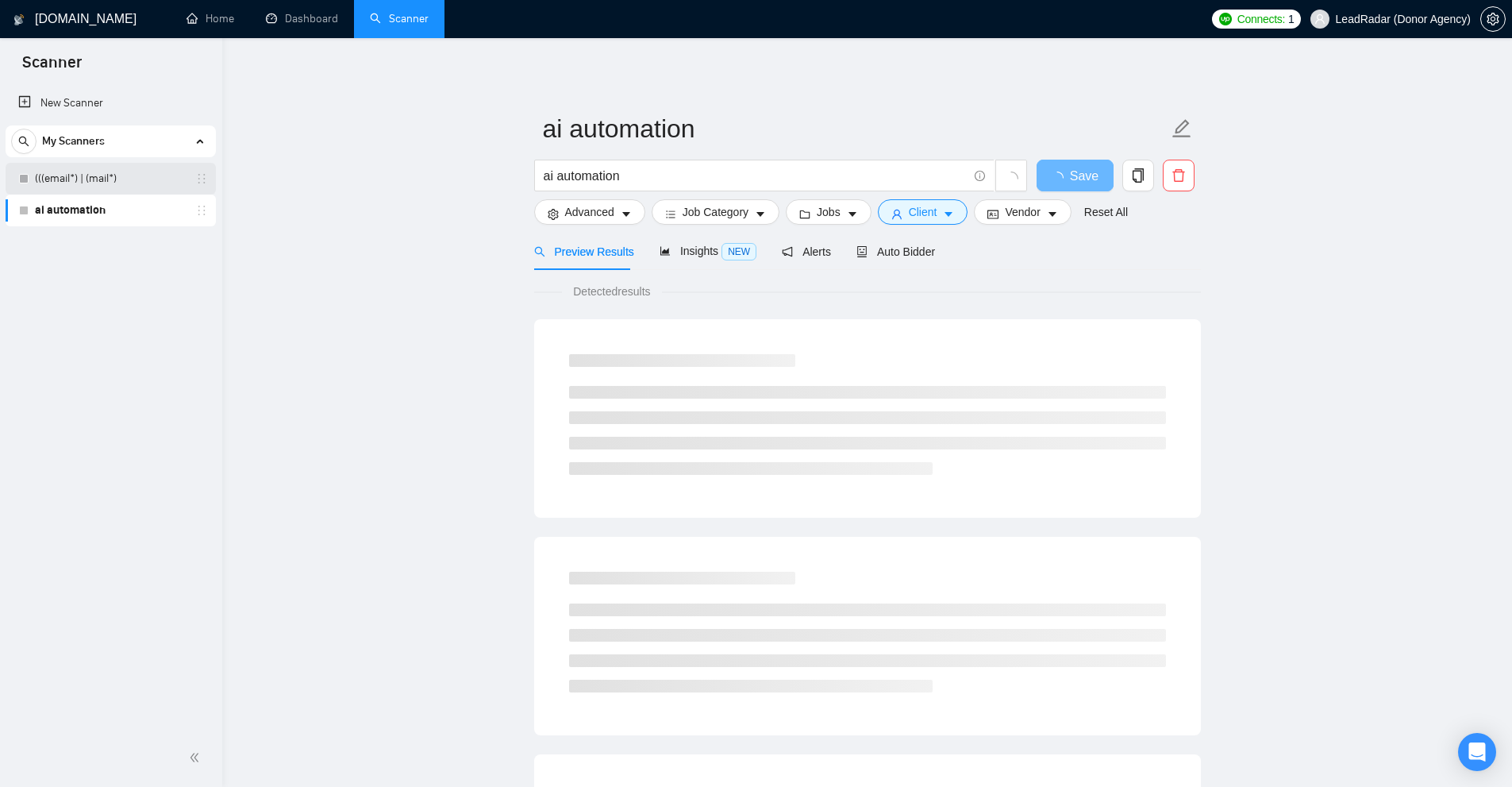
click at [96, 192] on link "(((email*) | (mail*)" at bounding box center [110, 178] width 151 height 32
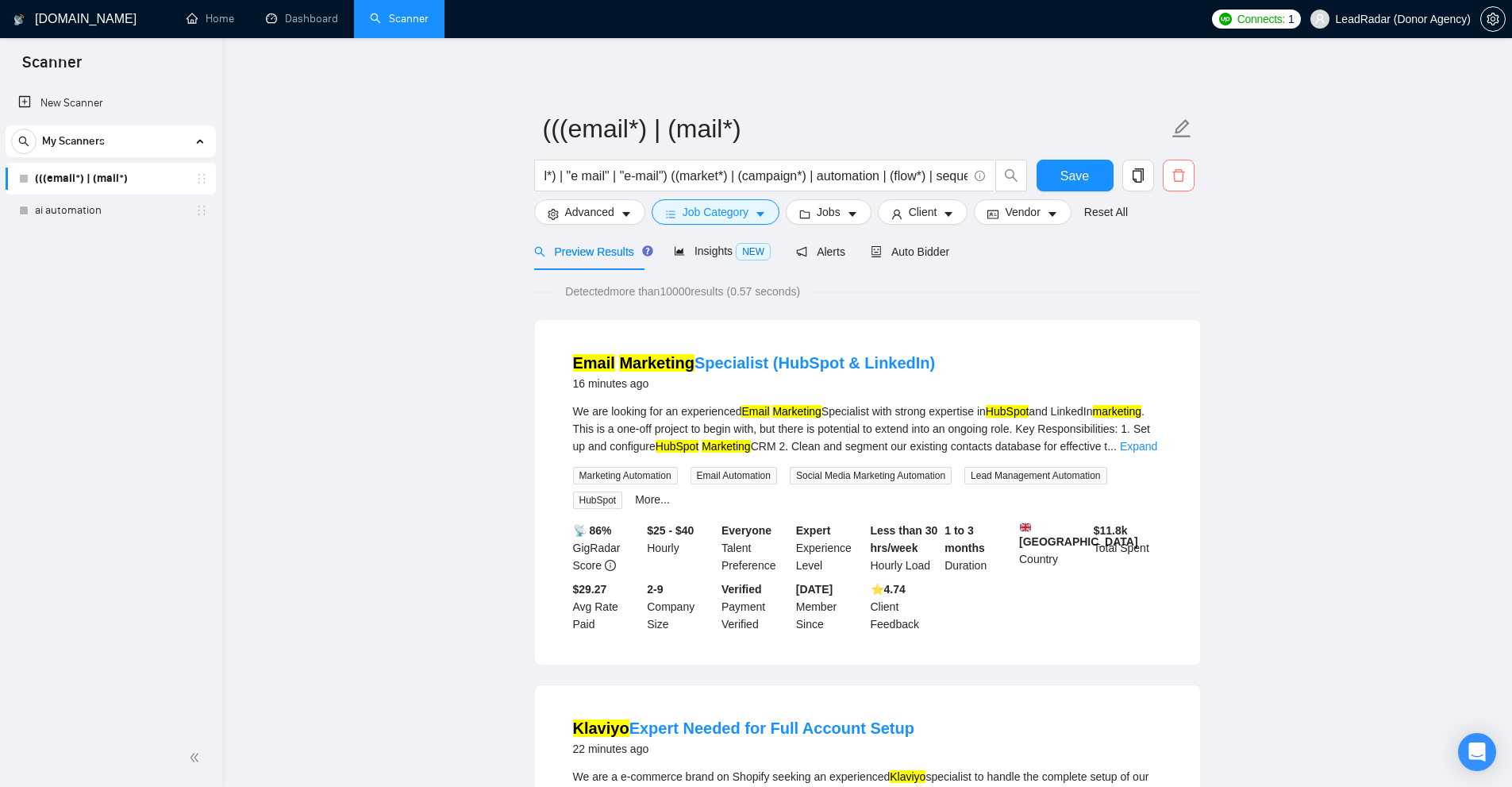
click at [1176, 182] on icon "delete" at bounding box center [1178, 175] width 12 height 13
drag, startPoint x: 1173, startPoint y: 250, endPoint x: 1143, endPoint y: 260, distance: 31.6
click at [1143, 260] on div "No Yes" at bounding box center [1063, 255] width 243 height 19
click at [1138, 260] on span "No" at bounding box center [1134, 255] width 15 height 17
click at [119, 218] on link "ai automation" at bounding box center [110, 210] width 151 height 32
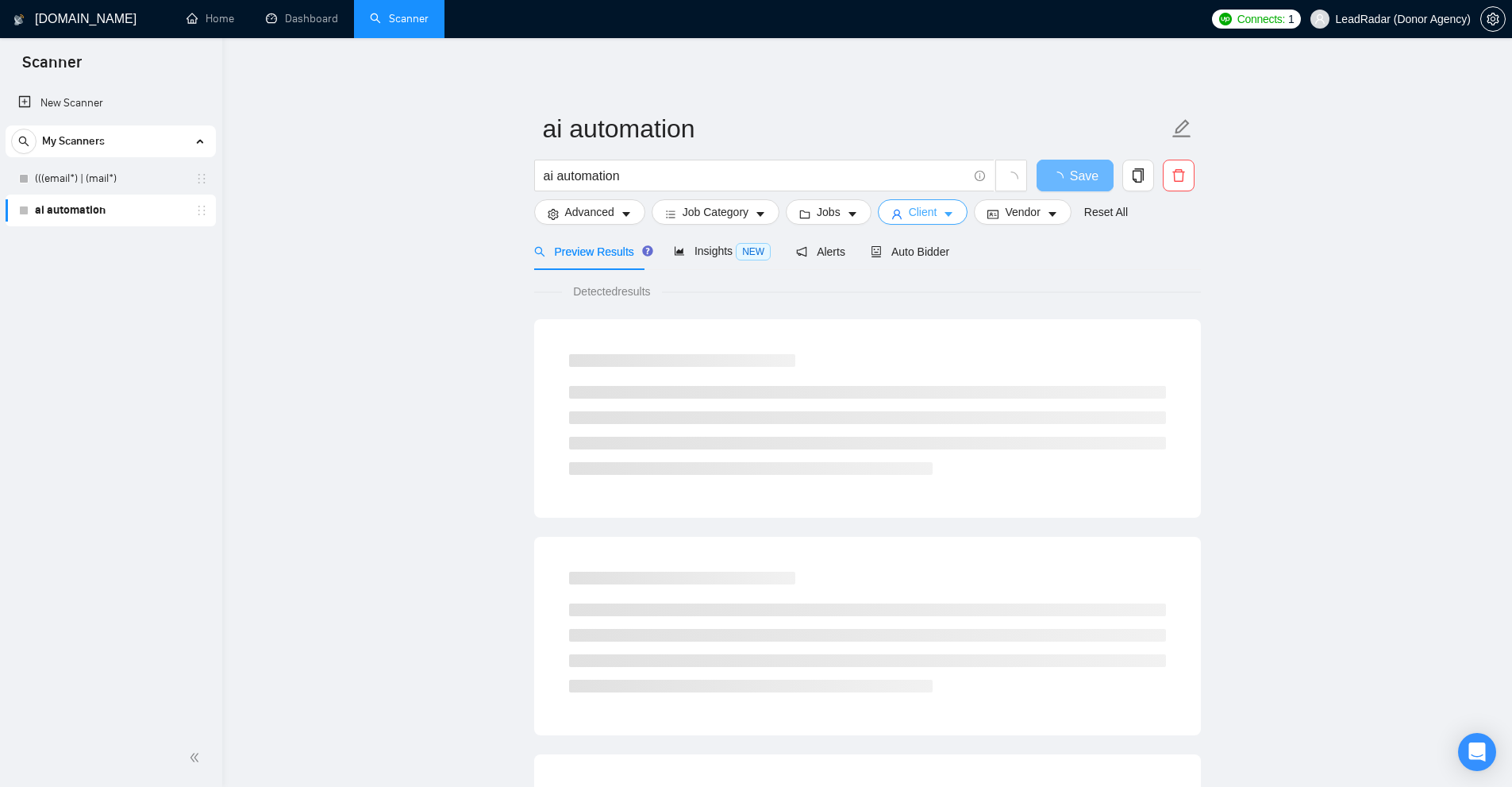
click at [884, 207] on button "Client" at bounding box center [923, 212] width 91 height 25
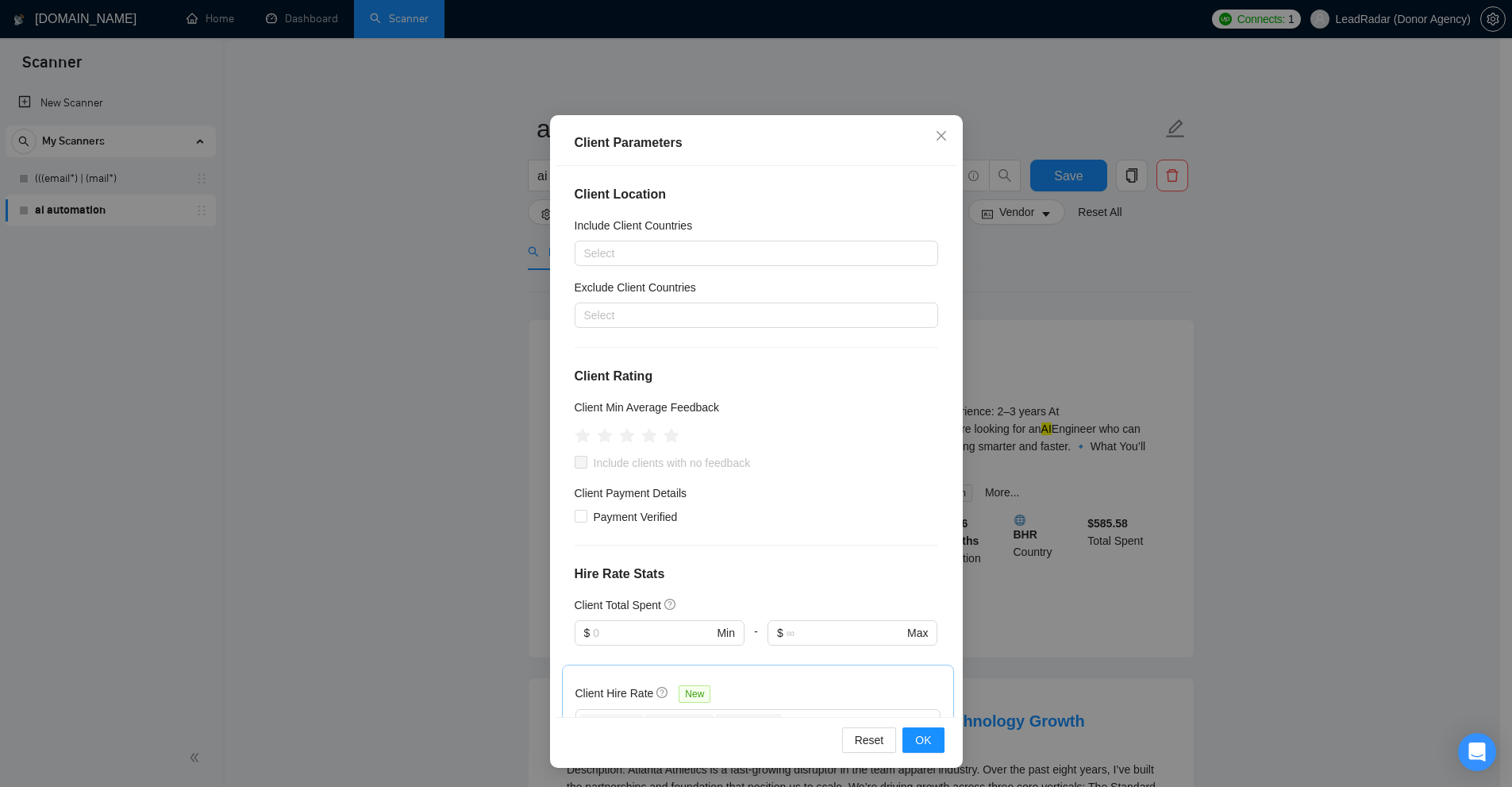
scroll to position [318, 0]
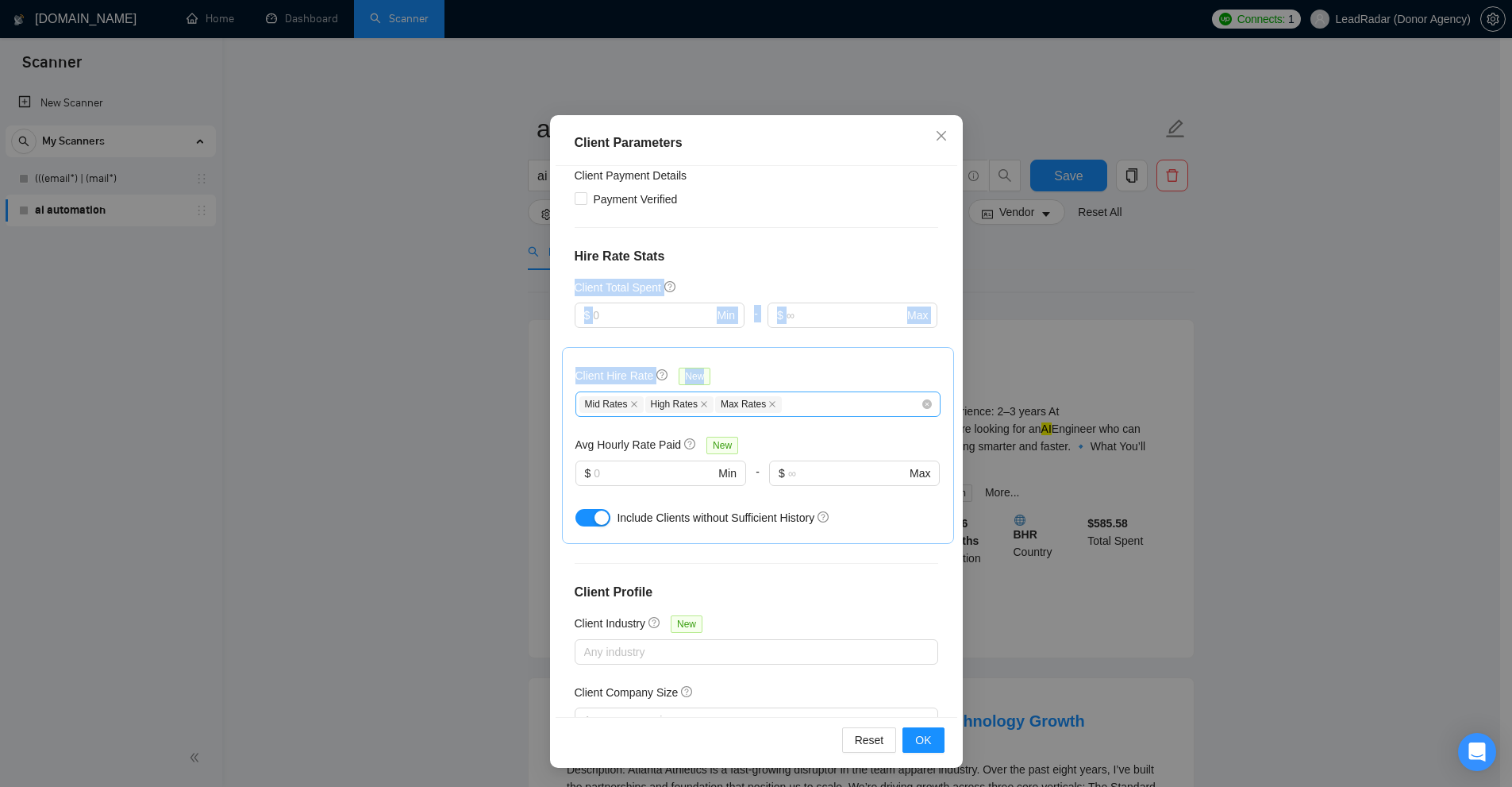
drag, startPoint x: 994, startPoint y: 238, endPoint x: 787, endPoint y: 398, distance: 261.6
click at [794, 390] on div "Client Parameters Client Location Include Client Countries Select Exclude Clien…" at bounding box center [756, 393] width 1512 height 787
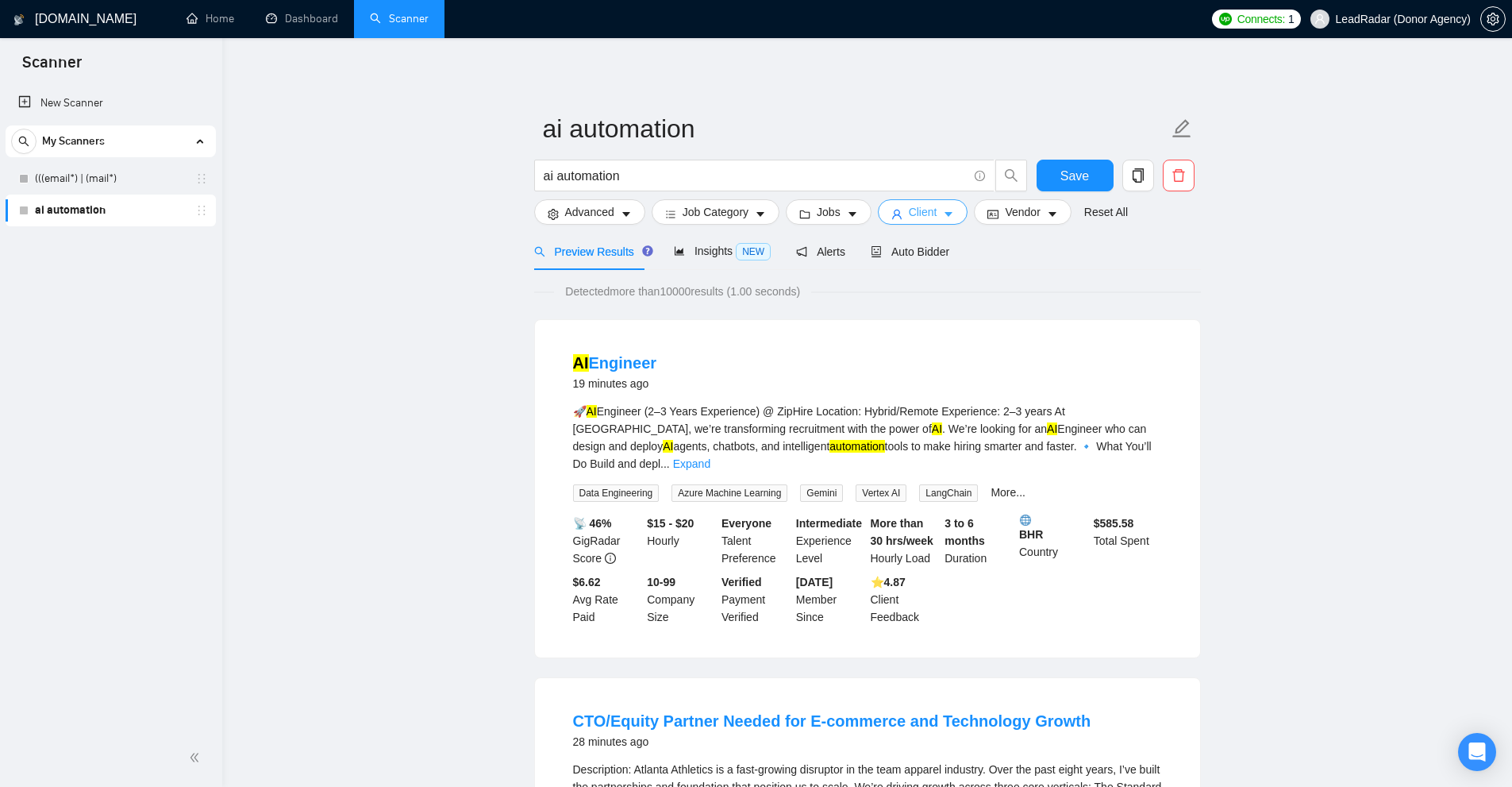
click at [781, 407] on body "Scanner New Scanner My Scanners (((email*) | (mail*) ai automation [DOMAIN_NAME…" at bounding box center [756, 393] width 1512 height 787
click at [297, 15] on link "Dashboard" at bounding box center [302, 18] width 73 height 14
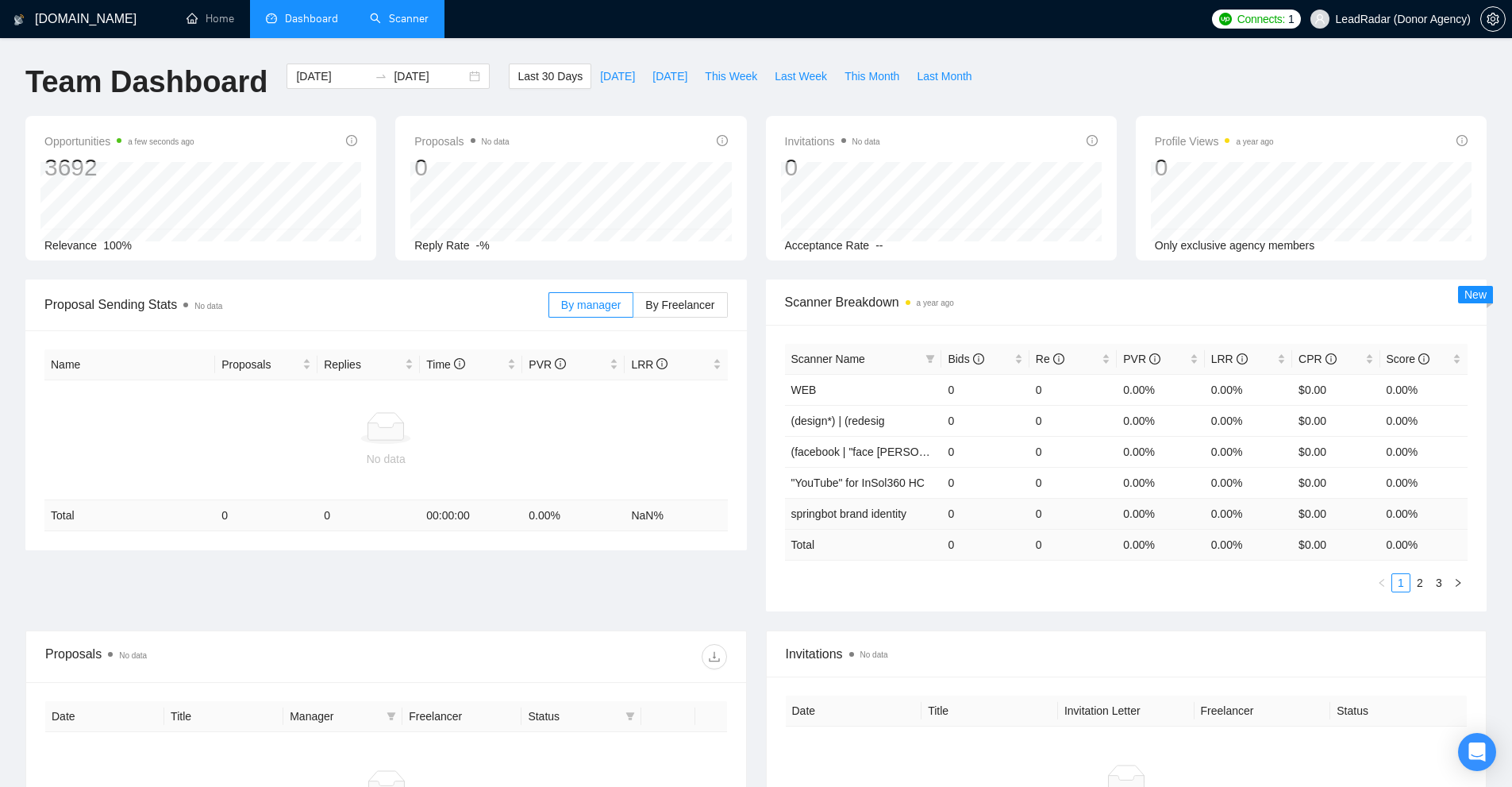
click at [902, 511] on span "springbot brand identity" at bounding box center [849, 514] width 116 height 13
drag, startPoint x: 902, startPoint y: 511, endPoint x: 806, endPoint y: 513, distance: 96.0
click at [806, 513] on span "springbot brand identity" at bounding box center [849, 514] width 116 height 13
drag, startPoint x: 792, startPoint y: 487, endPoint x: 928, endPoint y: 483, distance: 136.1
click at [928, 483] on td ""YouTube" for InSol360 HC" at bounding box center [863, 482] width 157 height 31
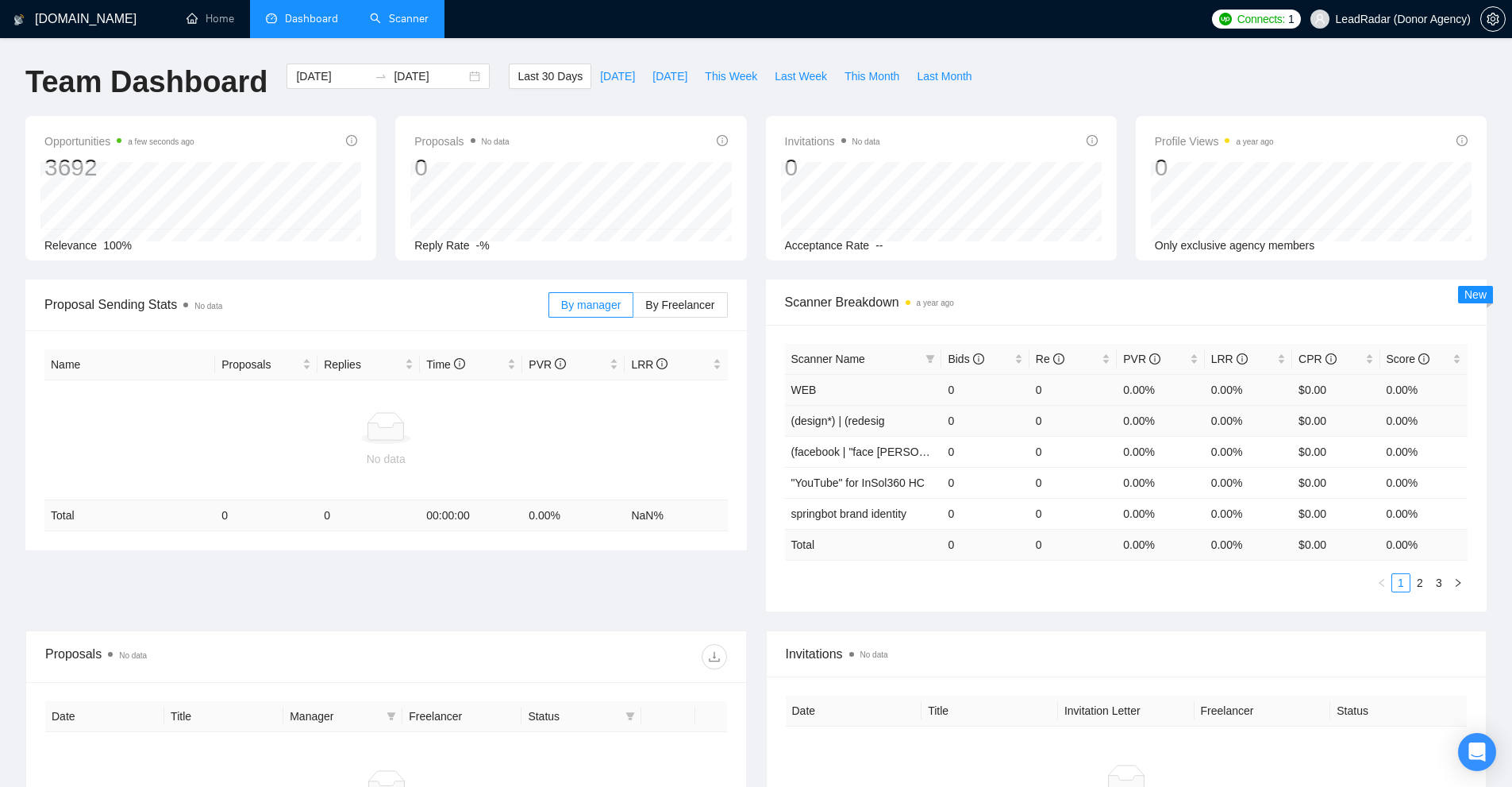
click at [1291, 407] on td "0.00%" at bounding box center [1249, 420] width 87 height 31
click at [934, 352] on span at bounding box center [929, 359] width 15 height 24
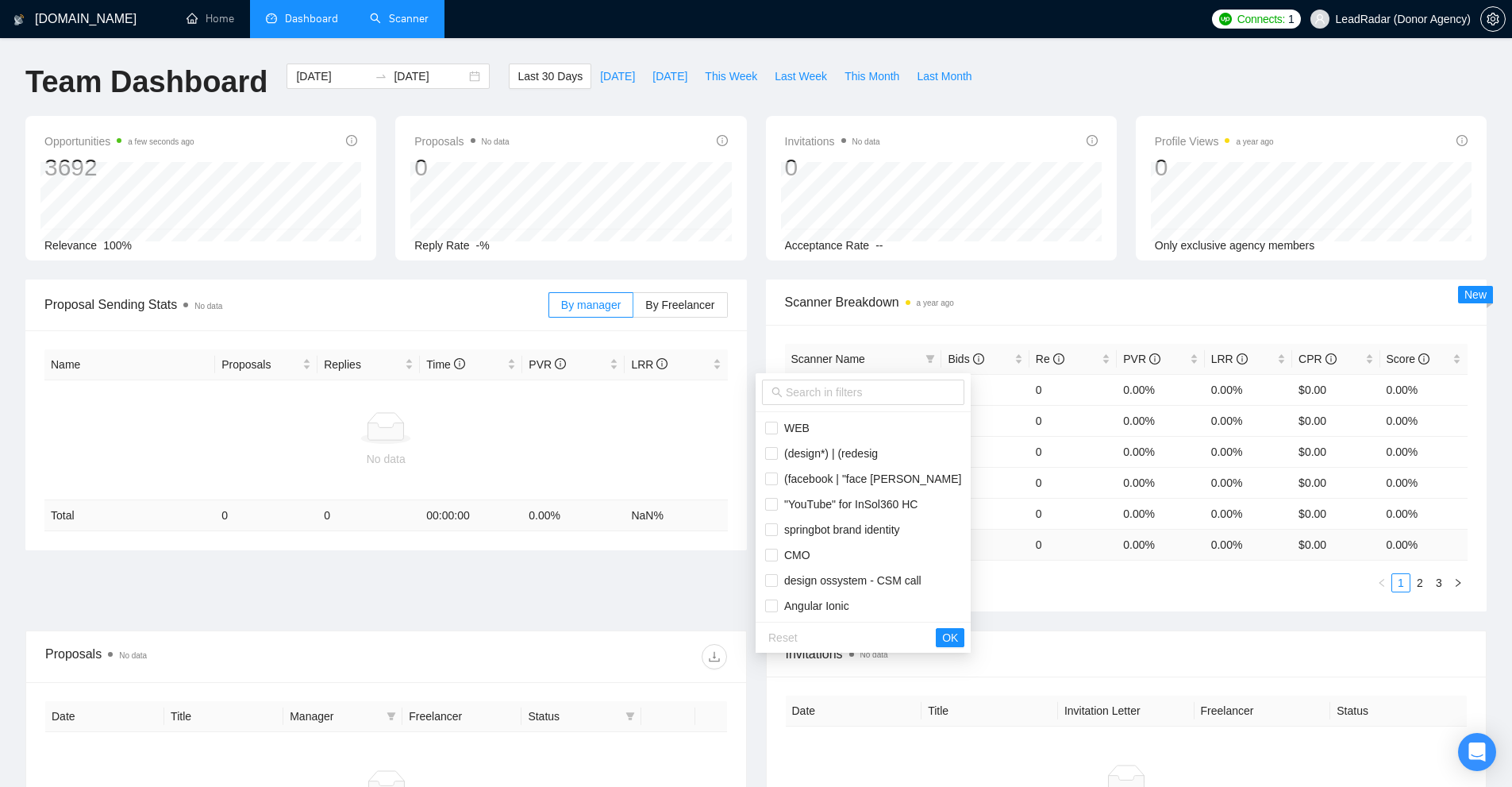
click at [741, 263] on div "Opportunities a few seconds ago 3692 [DATE] Relevant 157 Relevance 100% Proposa…" at bounding box center [755, 198] width 1480 height 163
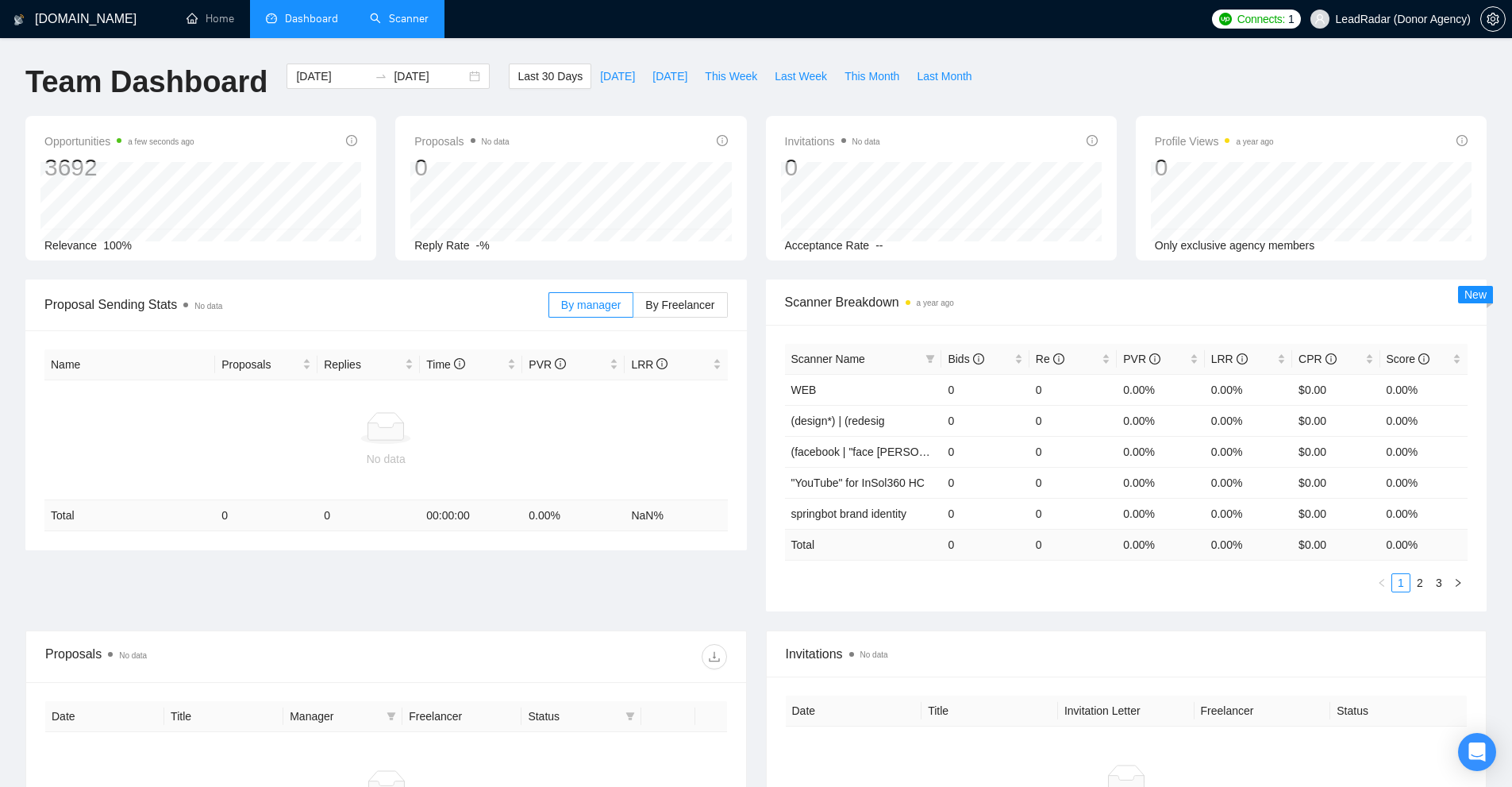
click at [428, 25] on link "Scanner" at bounding box center [399, 18] width 59 height 14
